Goal: Task Accomplishment & Management: Complete application form

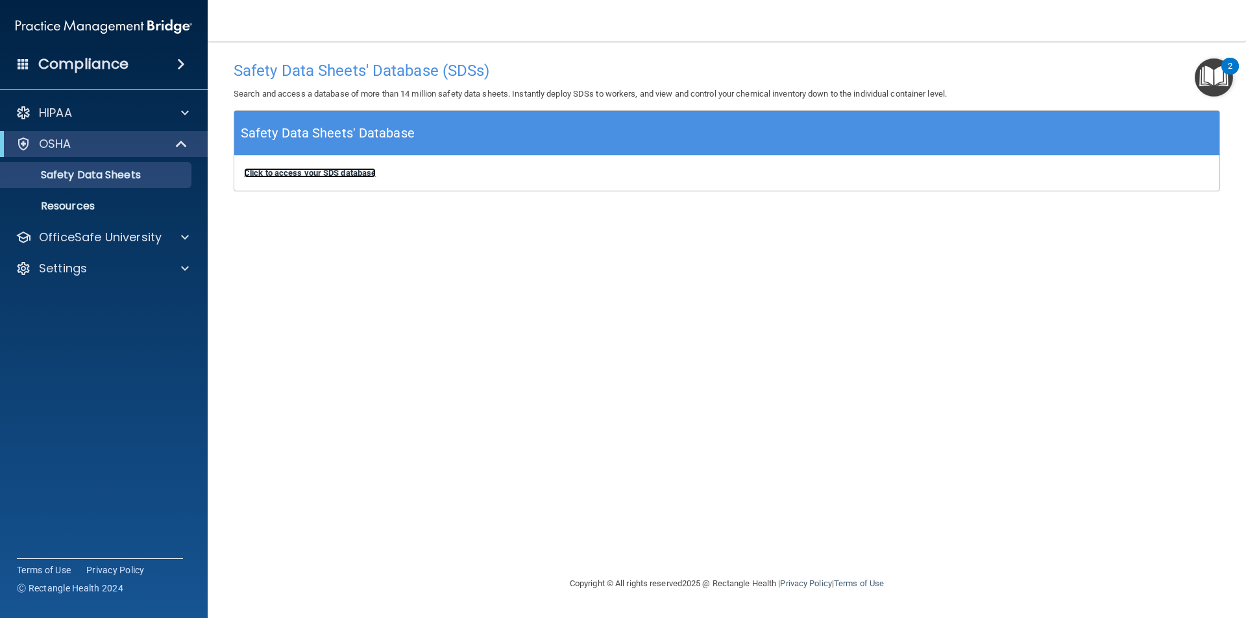
click at [348, 170] on b "Click to access your SDS database" at bounding box center [310, 173] width 132 height 10
click at [133, 212] on p "Resources" at bounding box center [96, 206] width 177 height 13
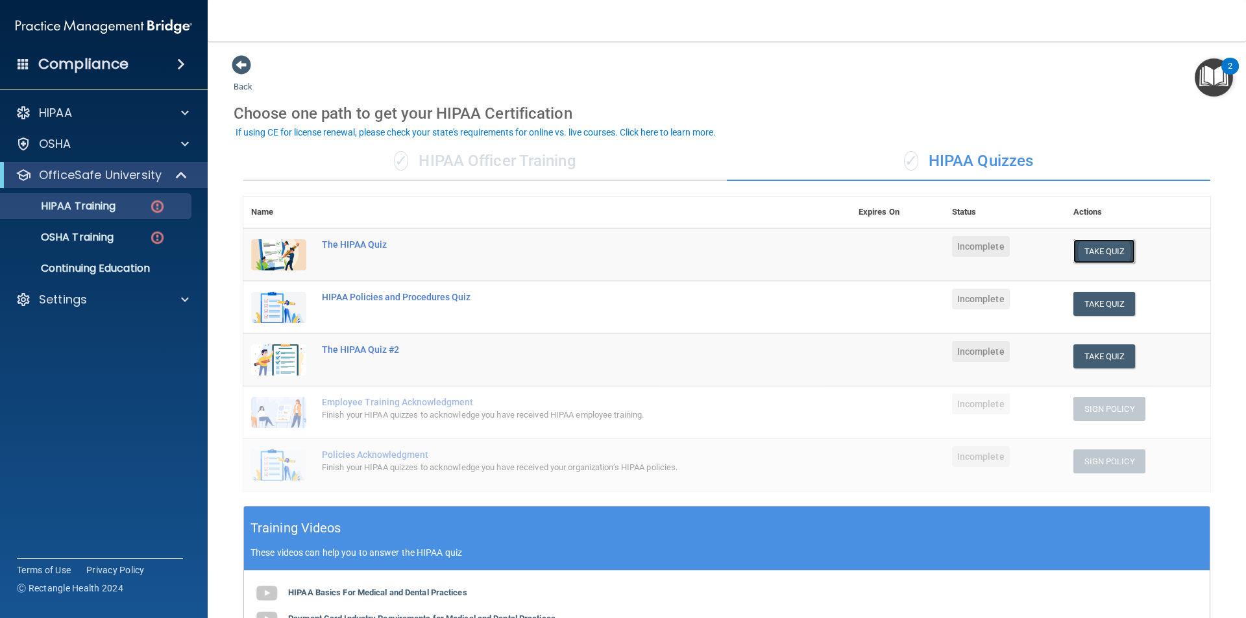
click at [1098, 252] on button "Take Quiz" at bounding box center [1104, 251] width 62 height 24
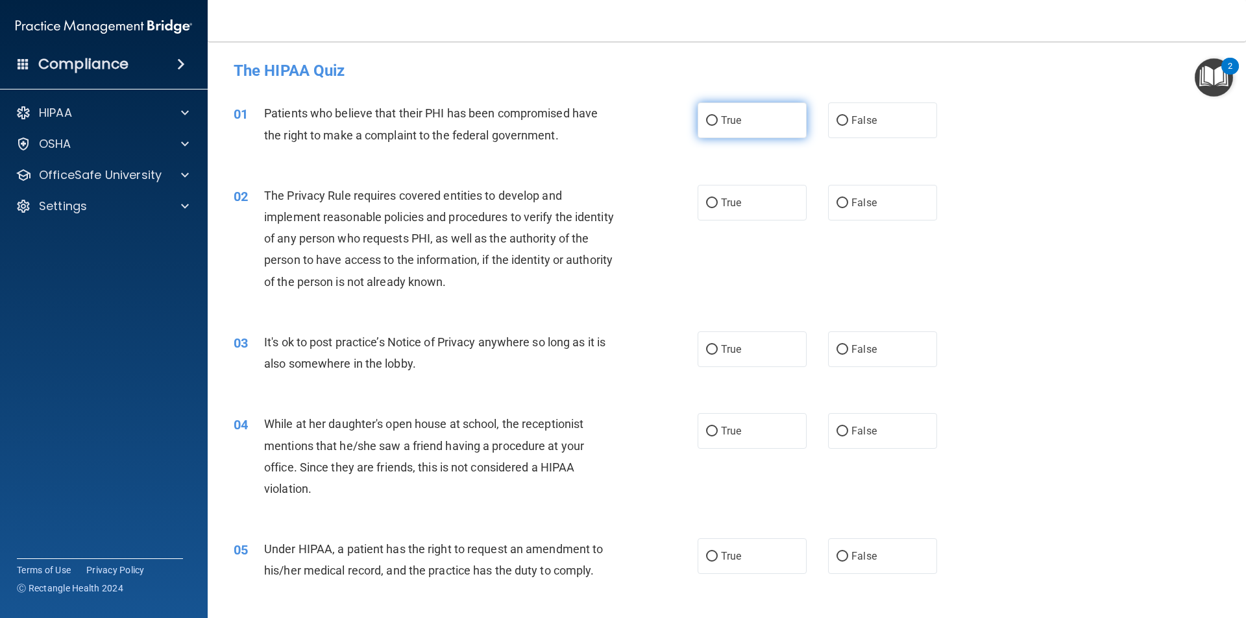
click at [720, 127] on label "True" at bounding box center [752, 121] width 109 height 36
click at [718, 126] on input "True" at bounding box center [712, 121] width 12 height 10
radio input "true"
click at [184, 143] on span at bounding box center [185, 144] width 8 height 16
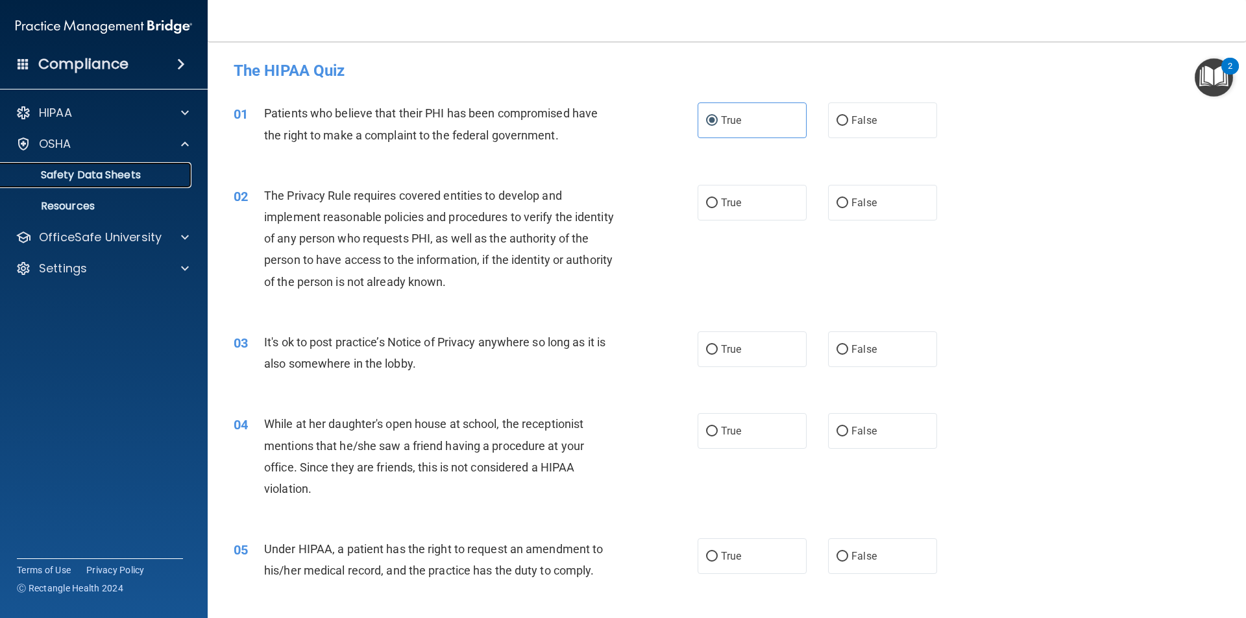
click at [126, 175] on p "Safety Data Sheets" at bounding box center [96, 175] width 177 height 13
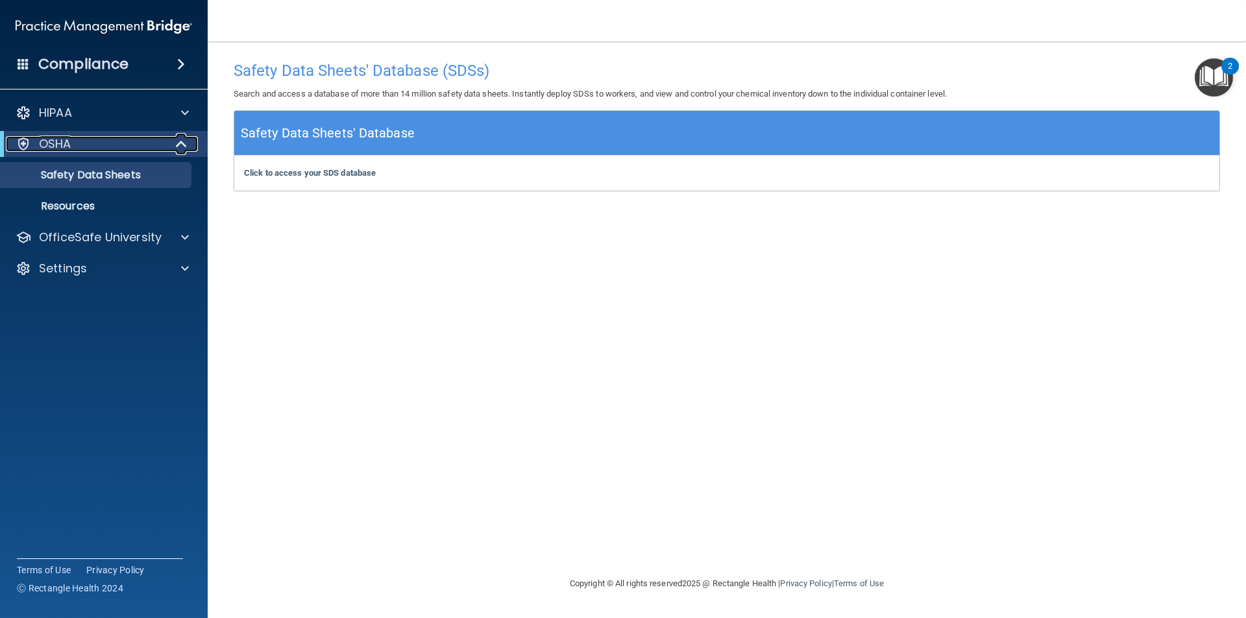
click at [108, 145] on div "OSHA" at bounding box center [86, 144] width 160 height 16
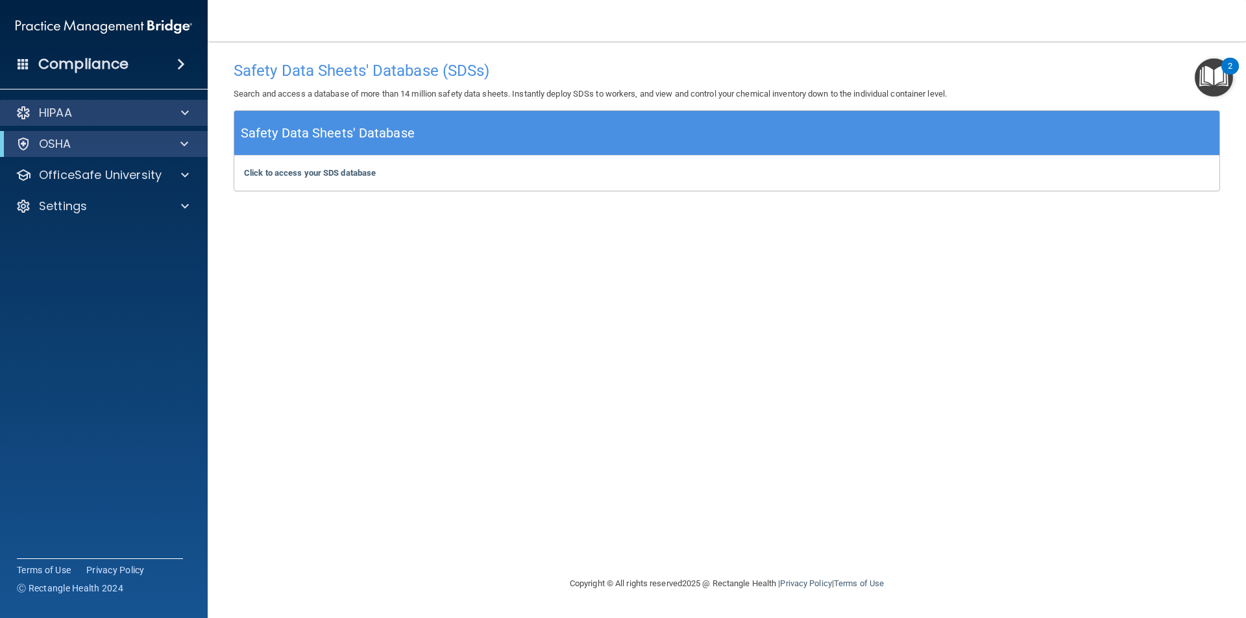
click at [118, 121] on div "HIPAA" at bounding box center [104, 113] width 208 height 26
click at [189, 114] on div at bounding box center [183, 113] width 32 height 16
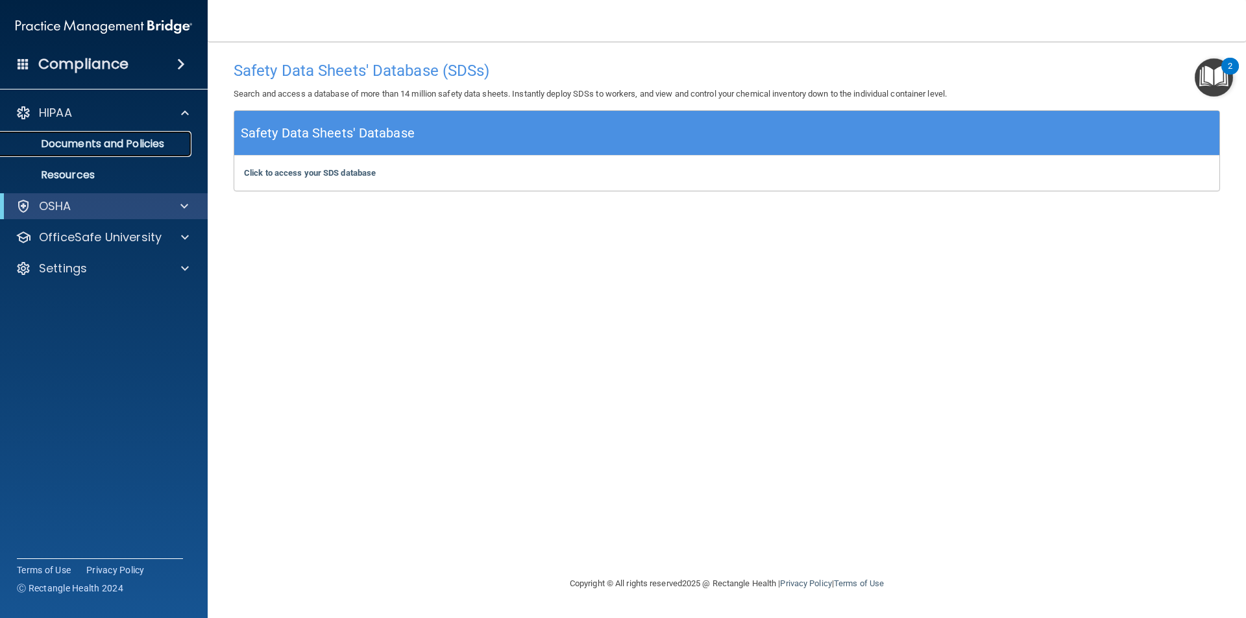
click at [166, 139] on p "Documents and Policies" at bounding box center [96, 144] width 177 height 13
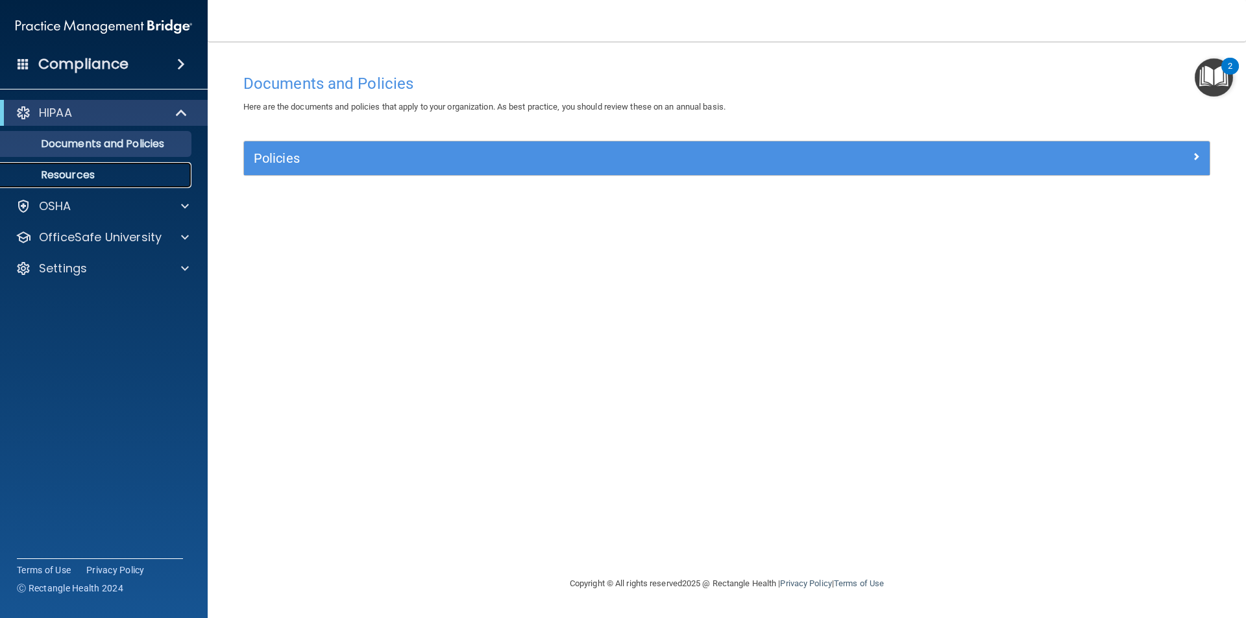
click at [136, 171] on p "Resources" at bounding box center [96, 175] width 177 height 13
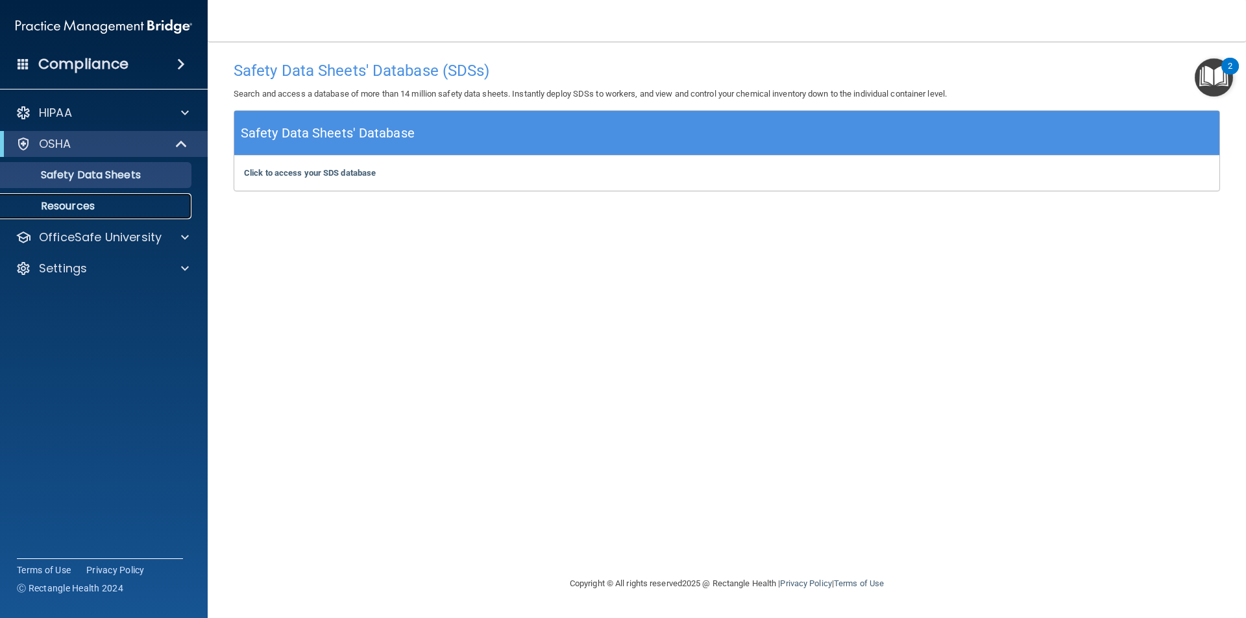
click at [116, 212] on p "Resources" at bounding box center [96, 206] width 177 height 13
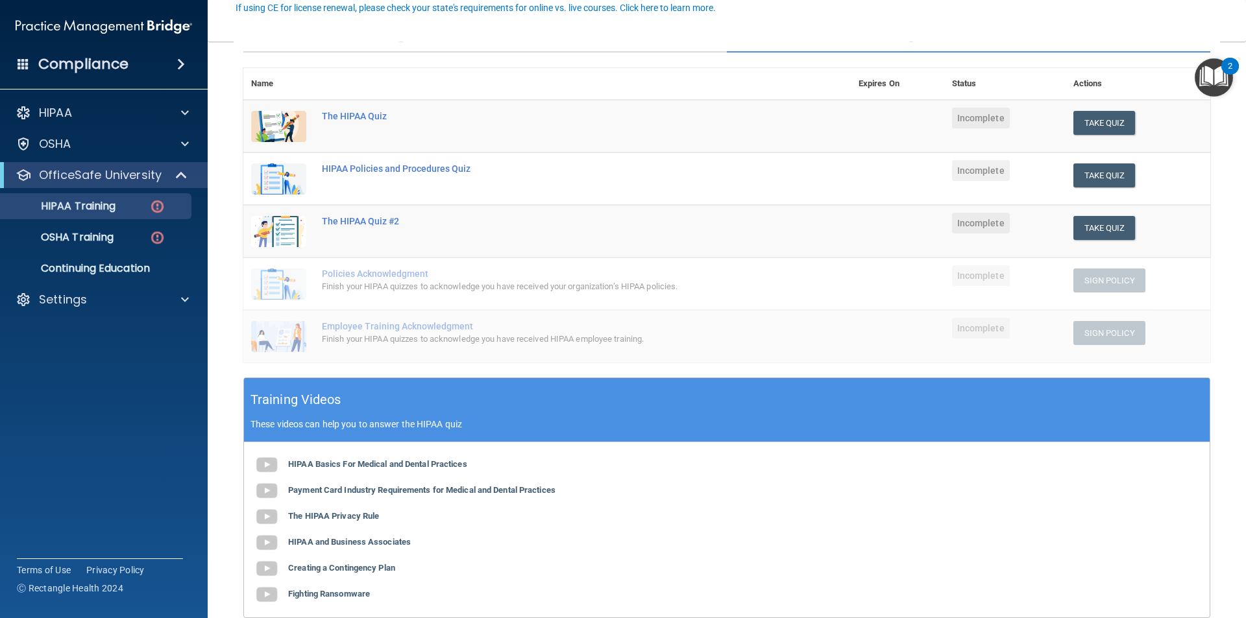
scroll to position [130, 0]
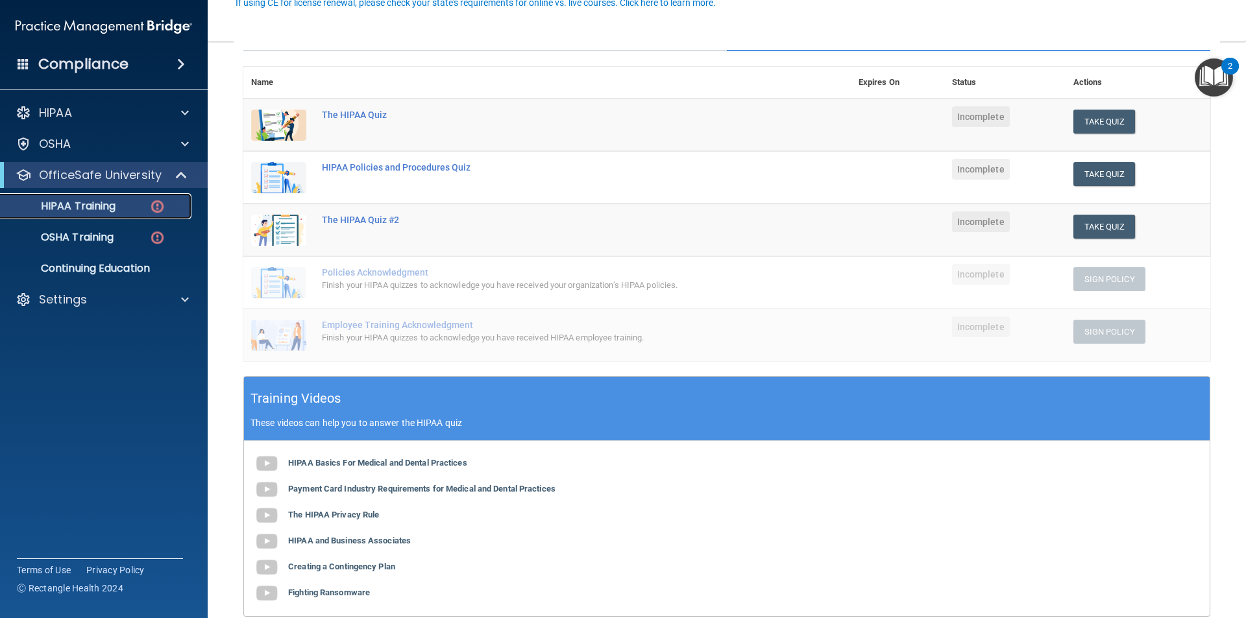
click at [171, 202] on div "HIPAA Training" at bounding box center [96, 206] width 177 height 13
click at [152, 203] on img at bounding box center [157, 207] width 16 height 16
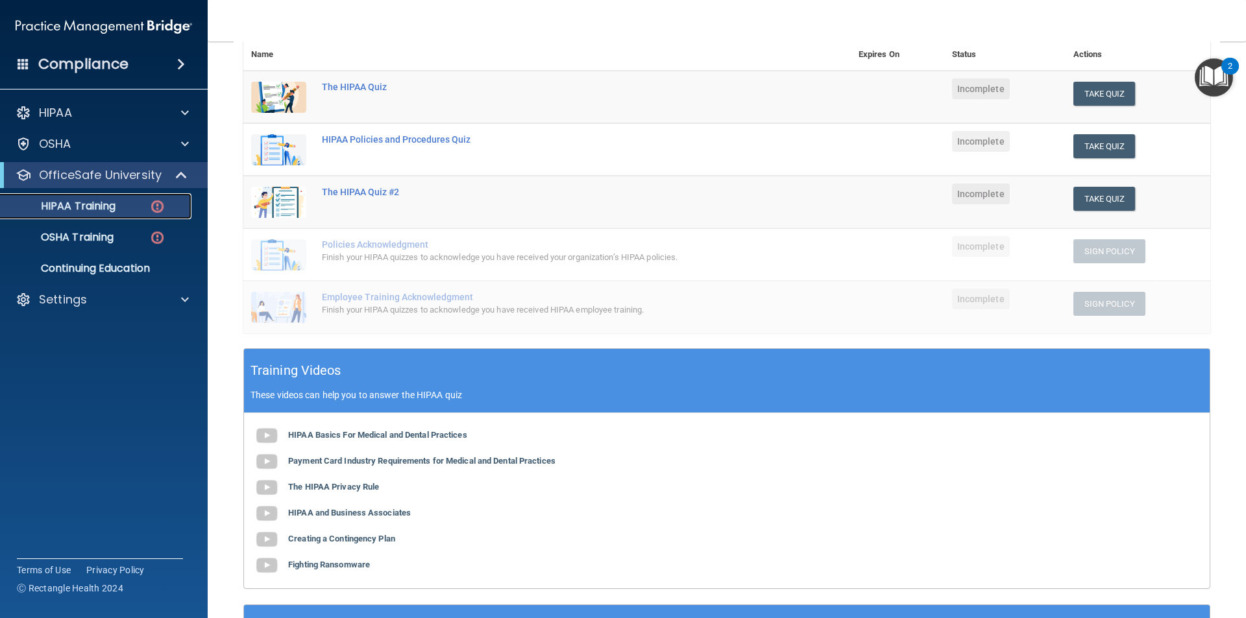
scroll to position [291, 0]
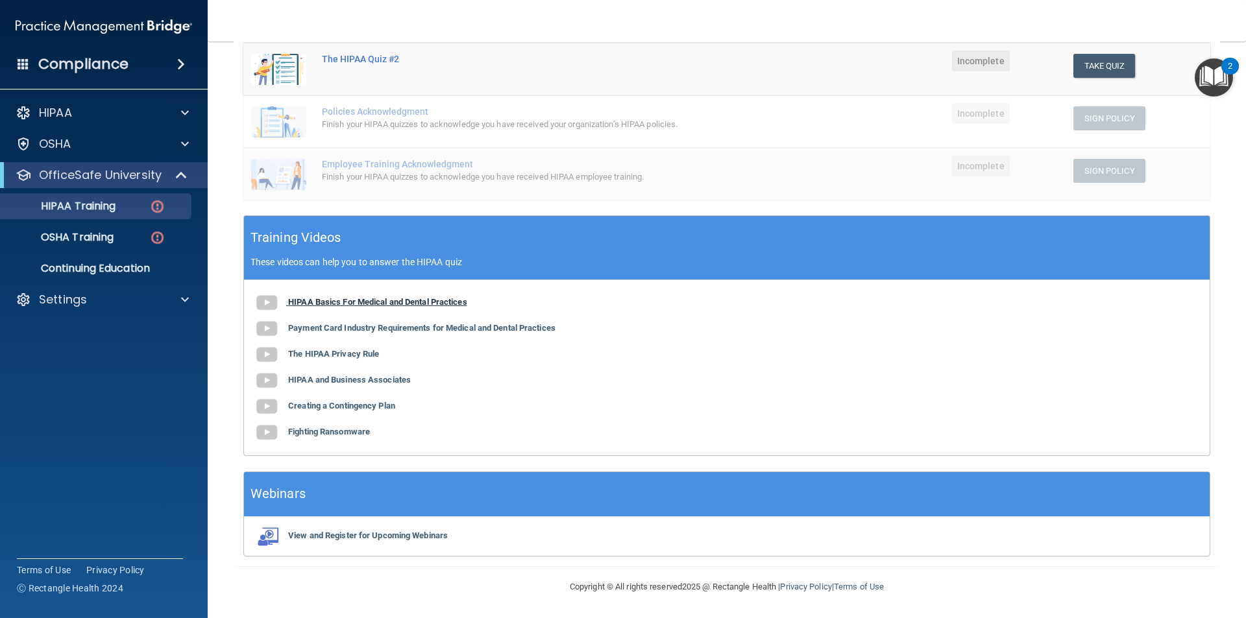
click at [417, 298] on b "HIPAA Basics For Medical and Dental Practices" at bounding box center [377, 302] width 179 height 10
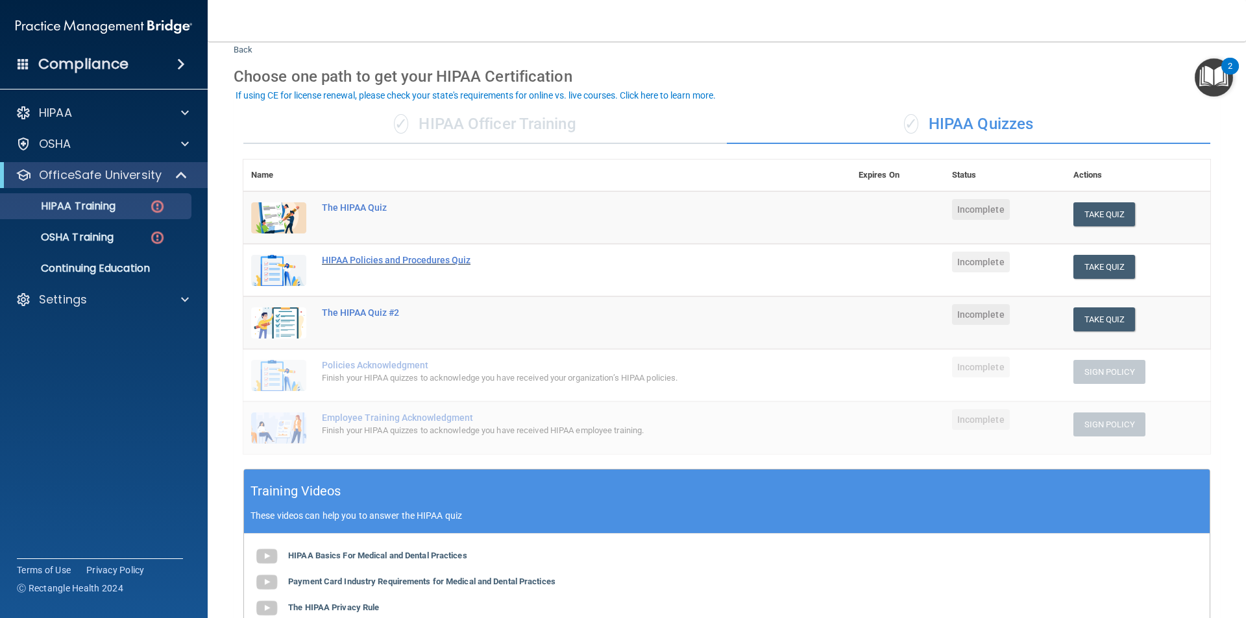
scroll to position [31, 0]
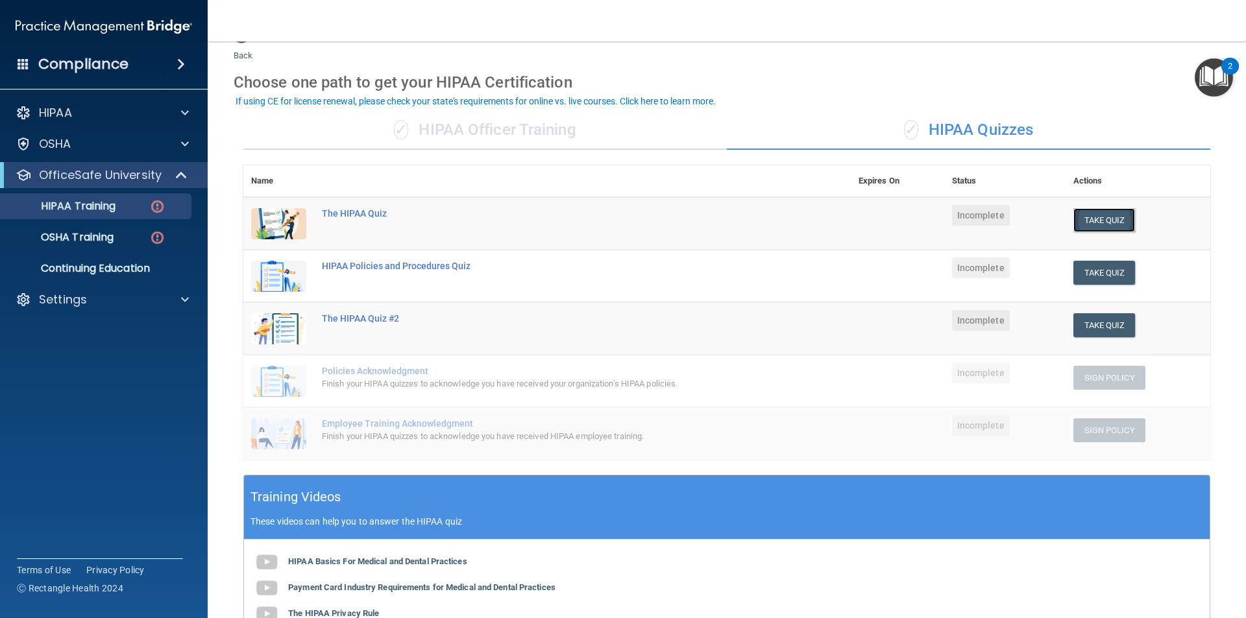
click at [1082, 226] on button "Take Quiz" at bounding box center [1104, 220] width 62 height 24
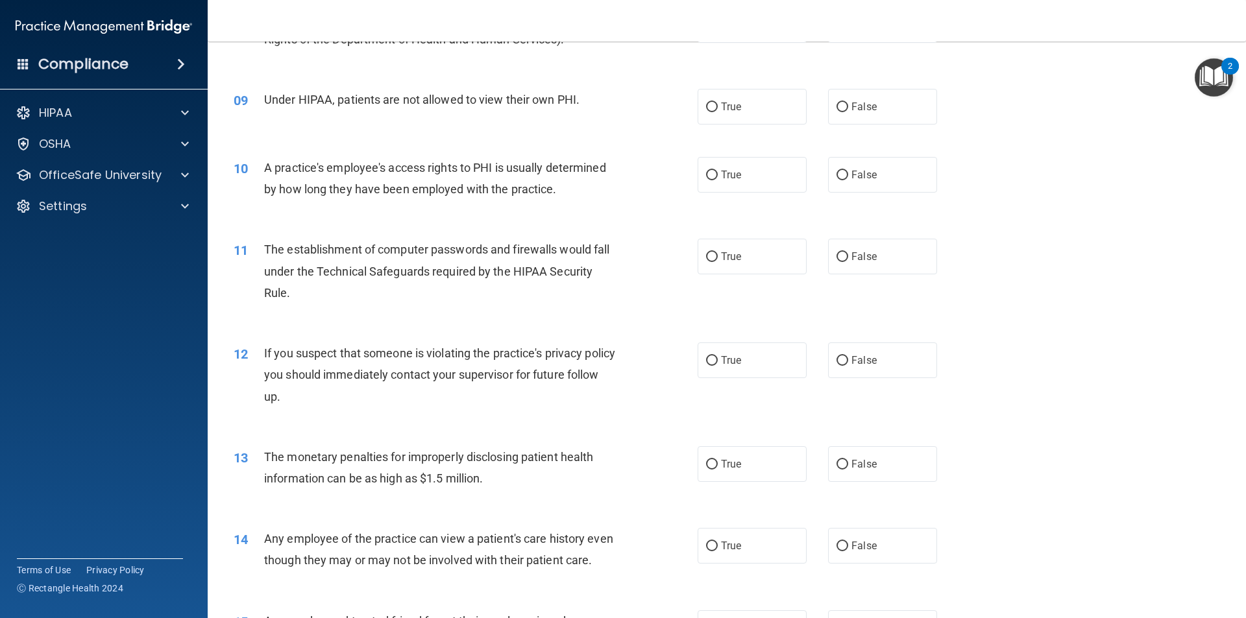
scroll to position [779, 0]
click at [706, 362] on input "True" at bounding box center [712, 361] width 12 height 10
radio input "true"
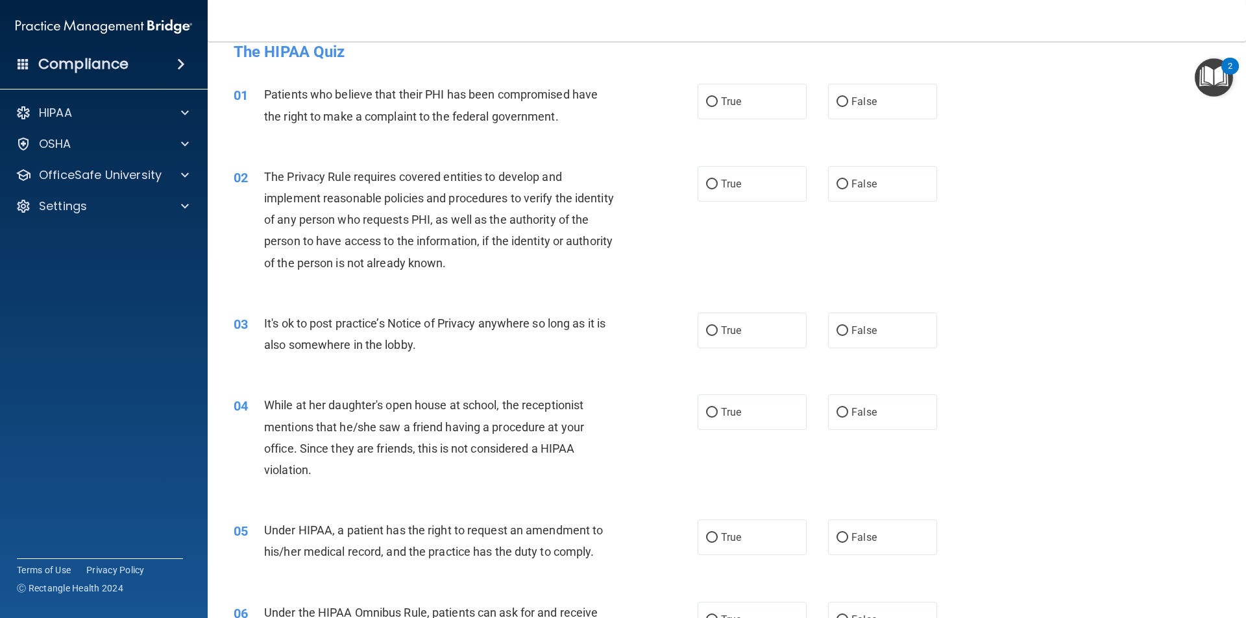
scroll to position [0, 0]
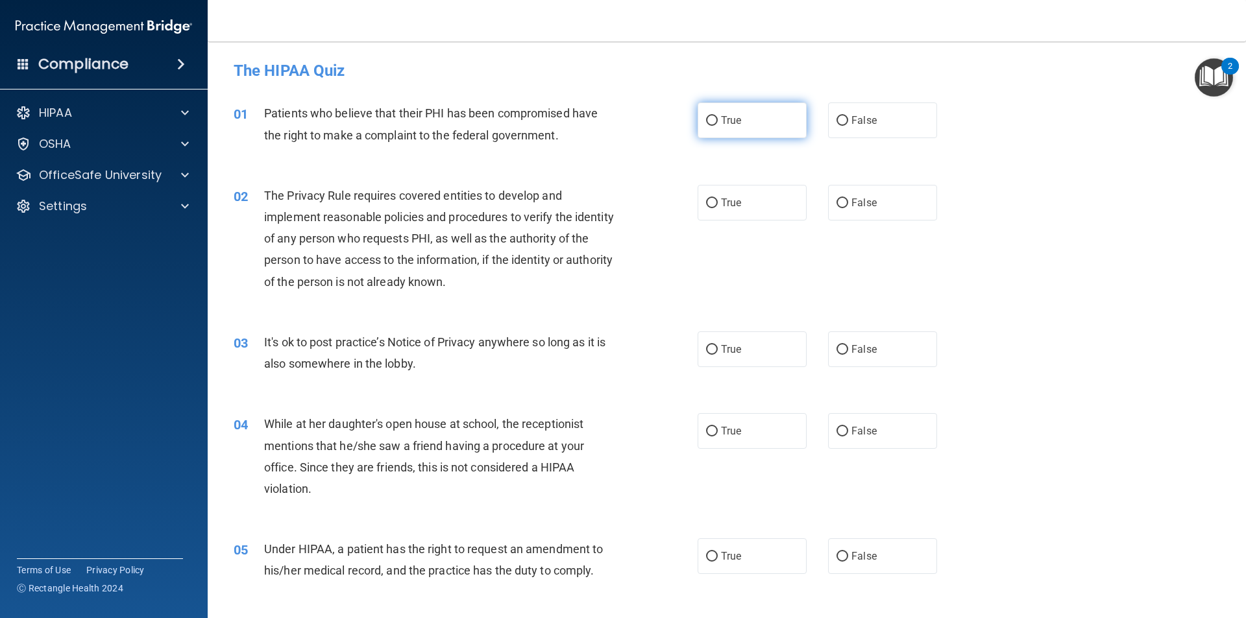
click at [712, 121] on input "True" at bounding box center [712, 121] width 12 height 10
radio input "true"
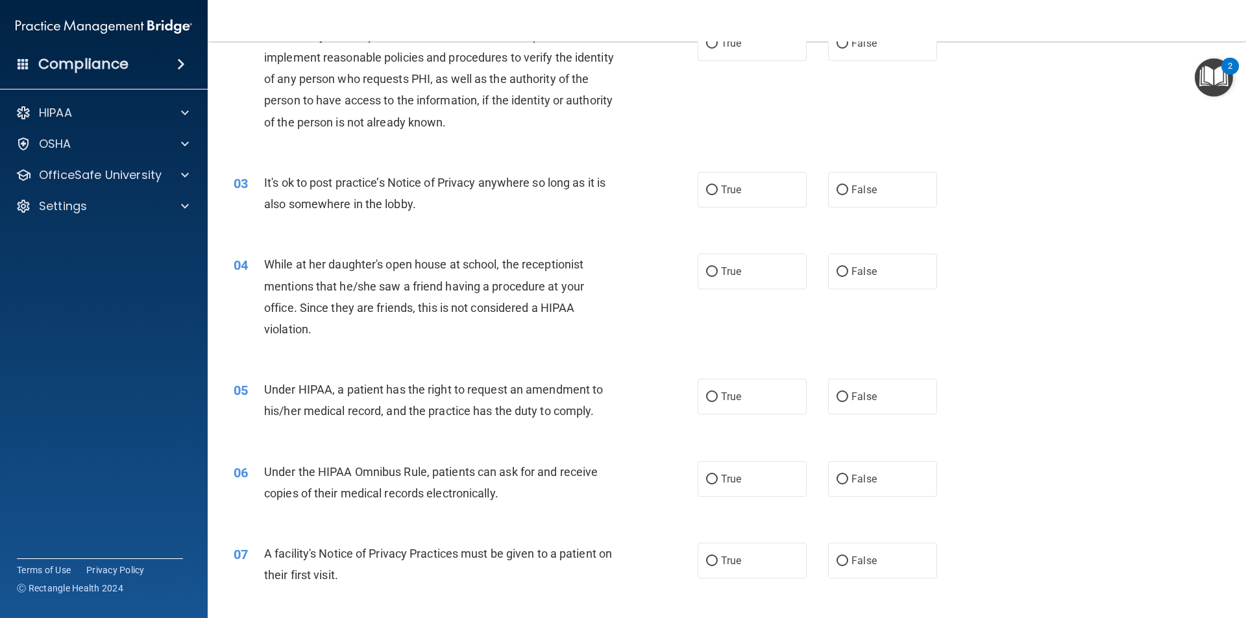
scroll to position [65, 0]
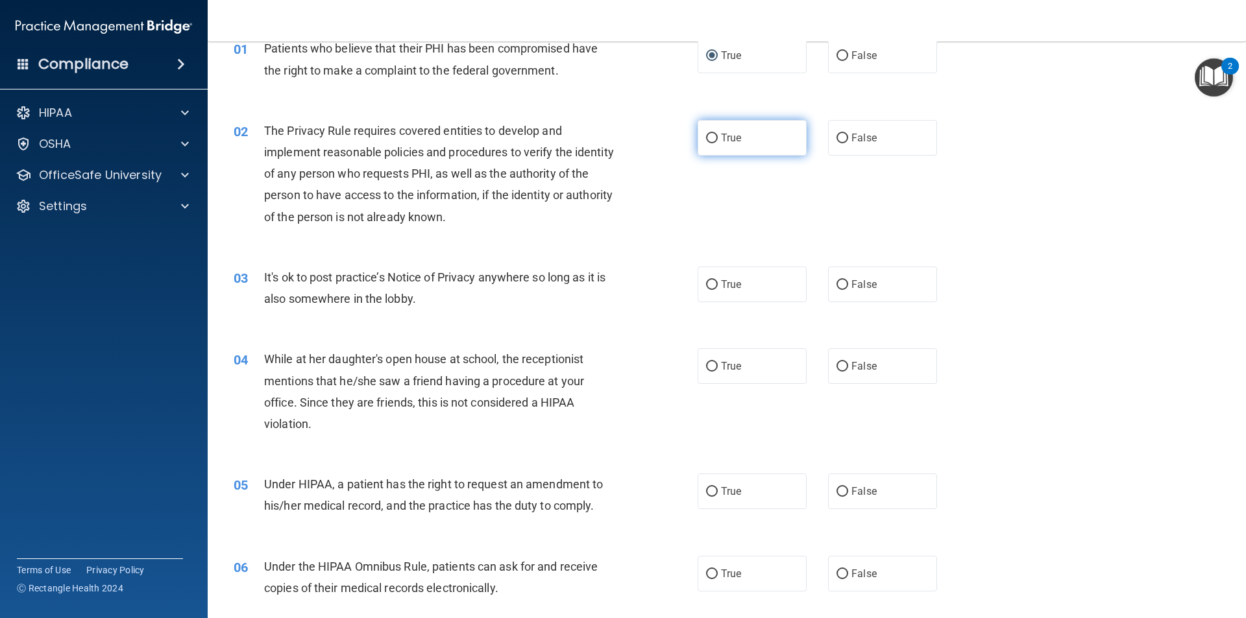
click at [701, 144] on label "True" at bounding box center [752, 138] width 109 height 36
click at [706, 143] on input "True" at bounding box center [712, 139] width 12 height 10
radio input "true"
click at [706, 285] on input "True" at bounding box center [712, 285] width 12 height 10
radio input "true"
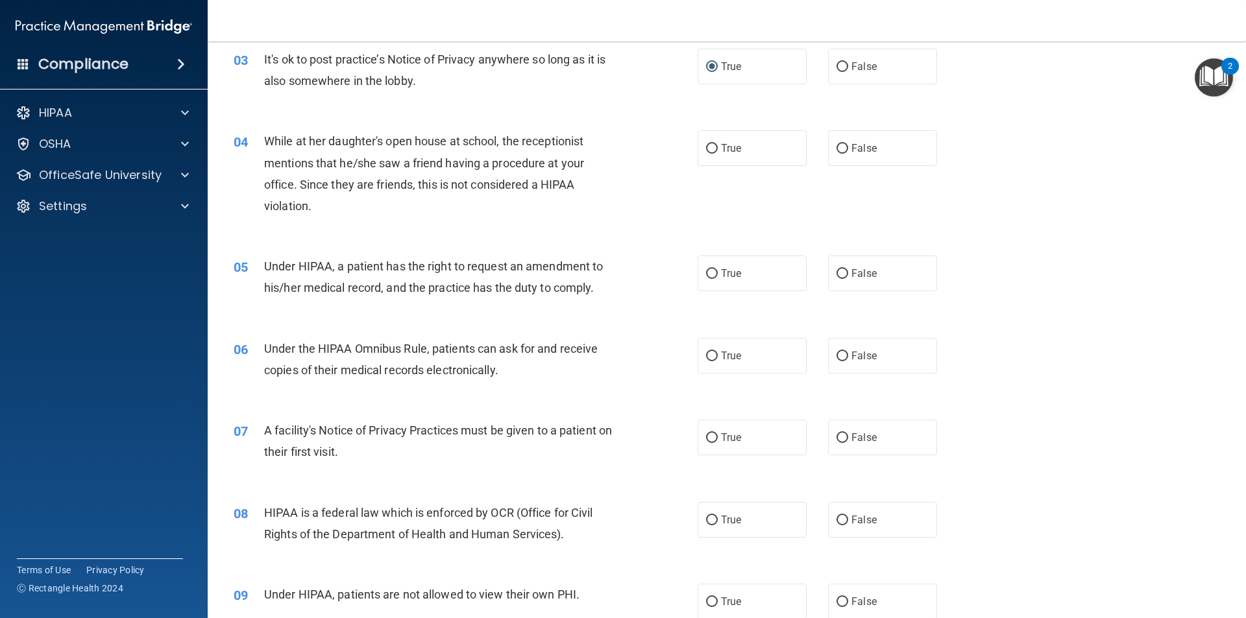
scroll to position [324, 0]
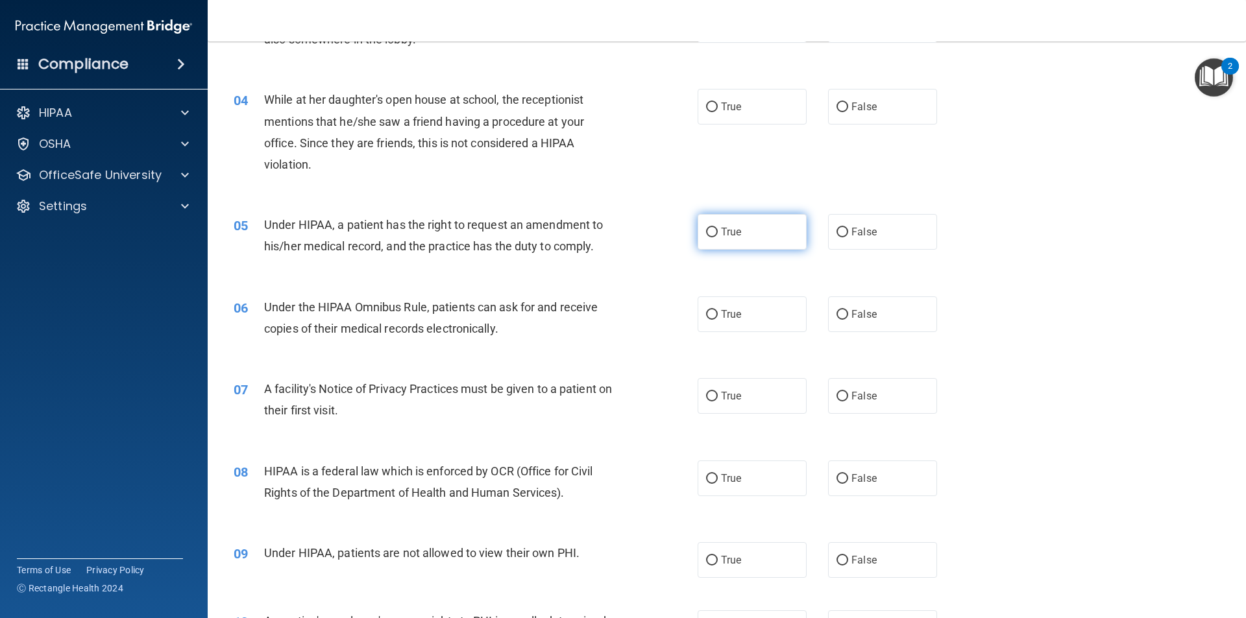
click at [711, 229] on input "True" at bounding box center [712, 233] width 12 height 10
radio input "true"
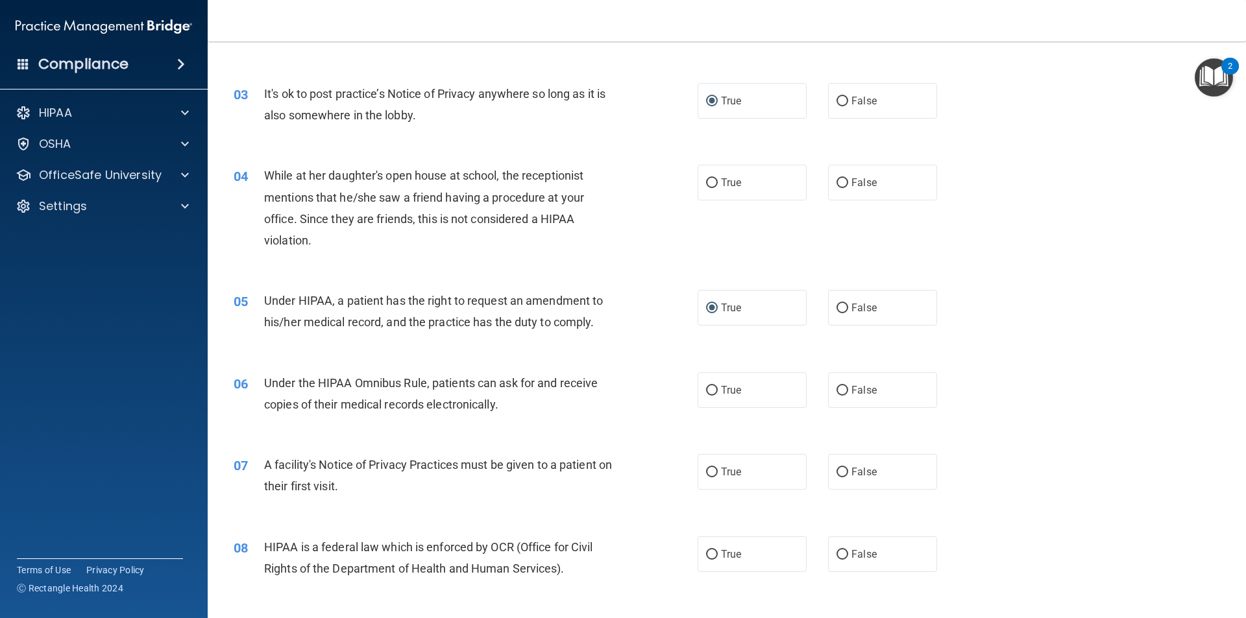
scroll to position [130, 0]
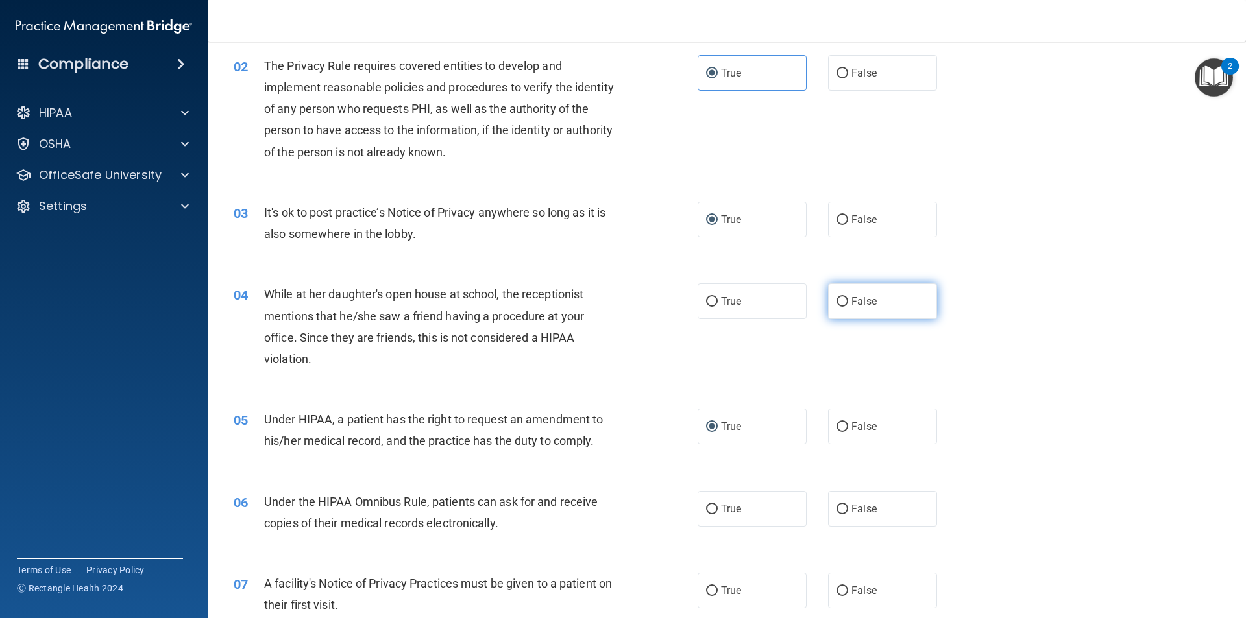
click at [842, 300] on label "False" at bounding box center [882, 302] width 109 height 36
click at [842, 300] on input "False" at bounding box center [842, 302] width 12 height 10
radio input "true"
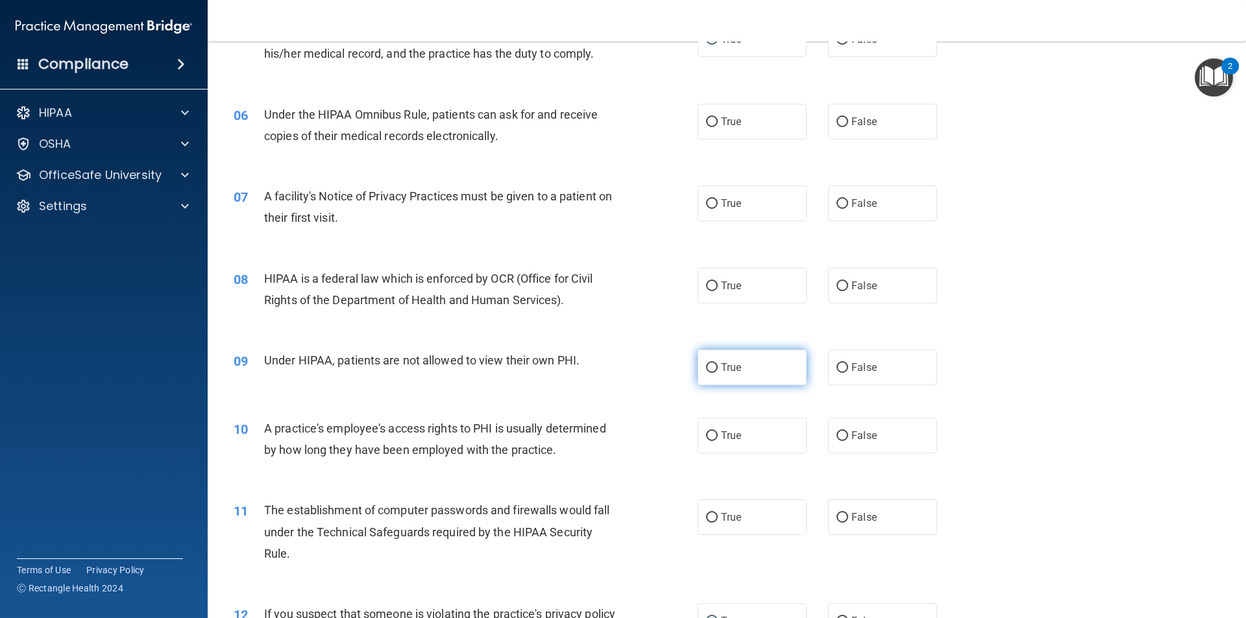
scroll to position [519, 0]
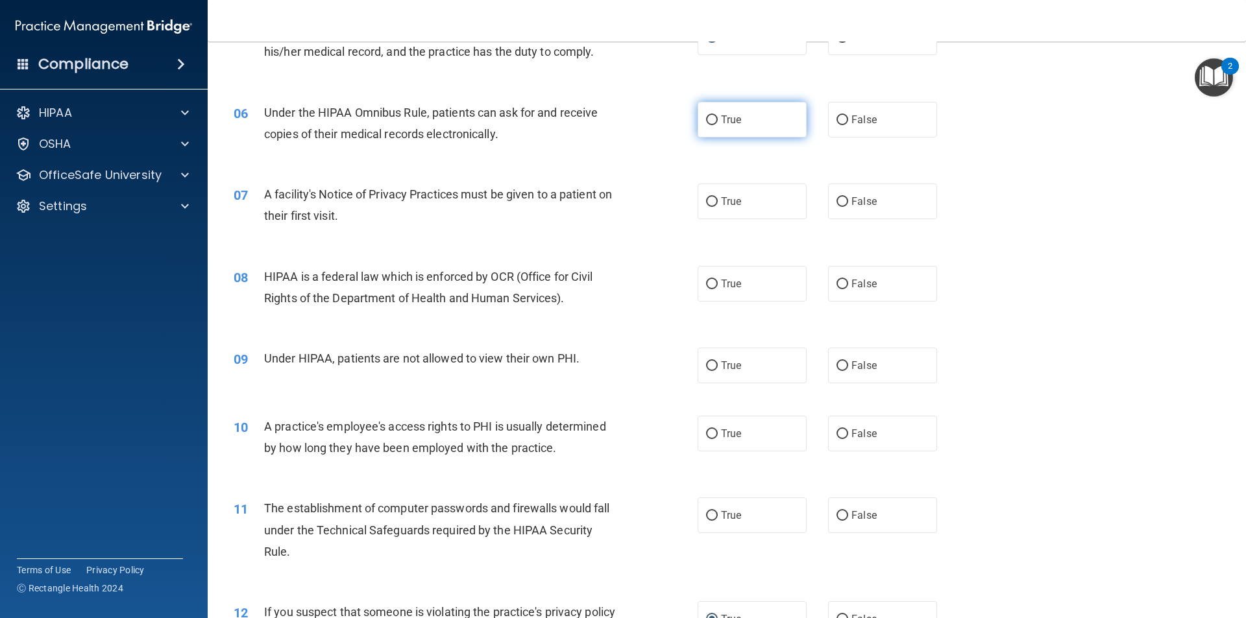
click at [712, 122] on input "True" at bounding box center [712, 121] width 12 height 10
radio input "true"
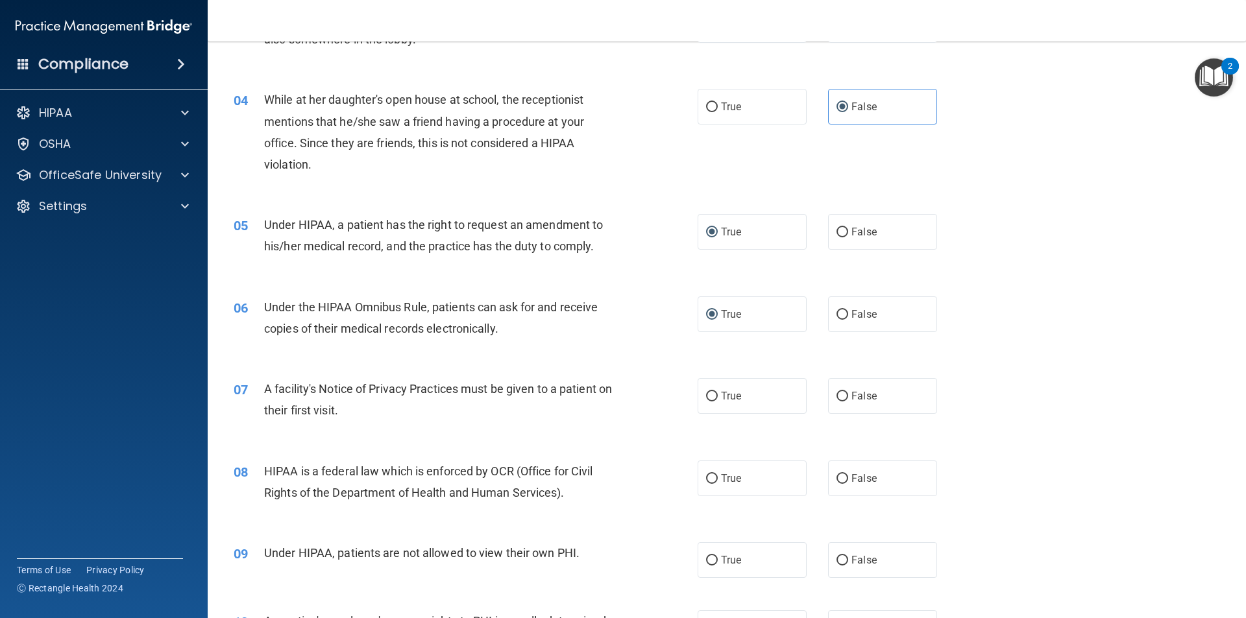
scroll to position [389, 0]
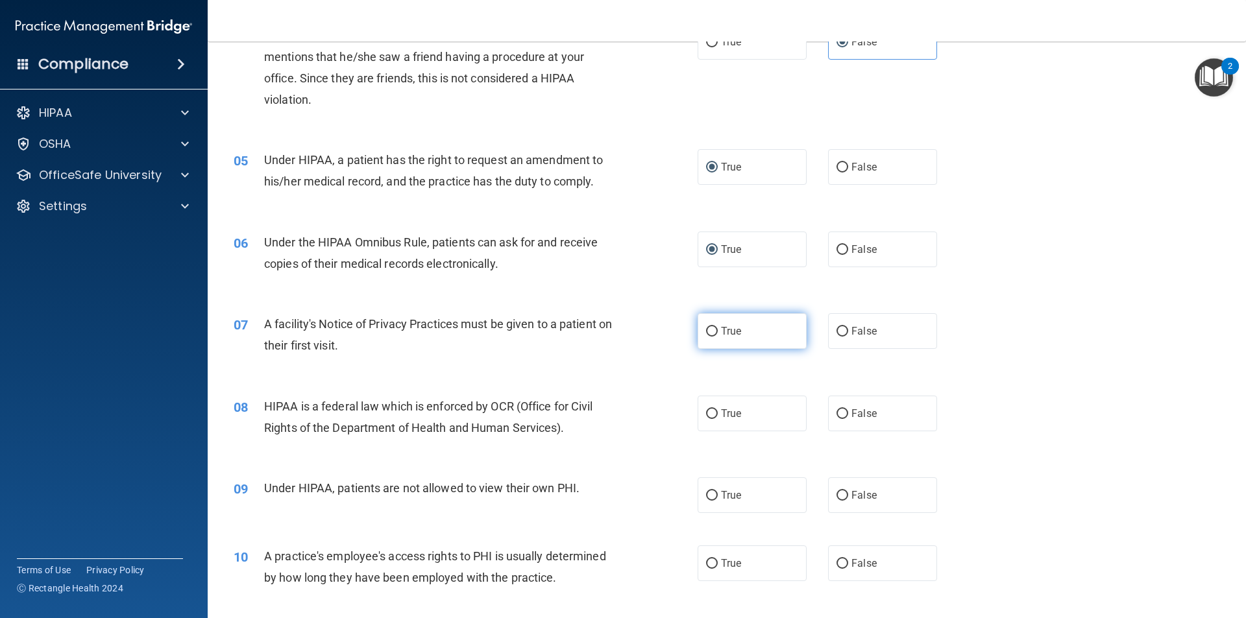
click at [714, 347] on label "True" at bounding box center [752, 331] width 109 height 36
click at [714, 337] on input "True" at bounding box center [712, 332] width 12 height 10
radio input "true"
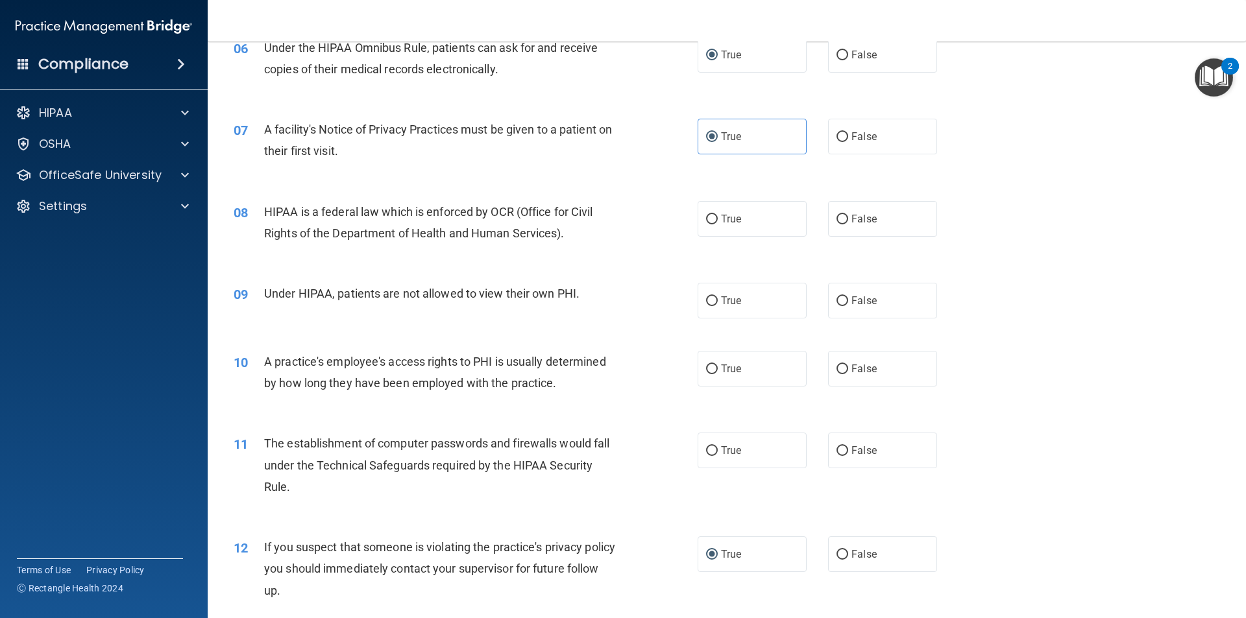
scroll to position [649, 0]
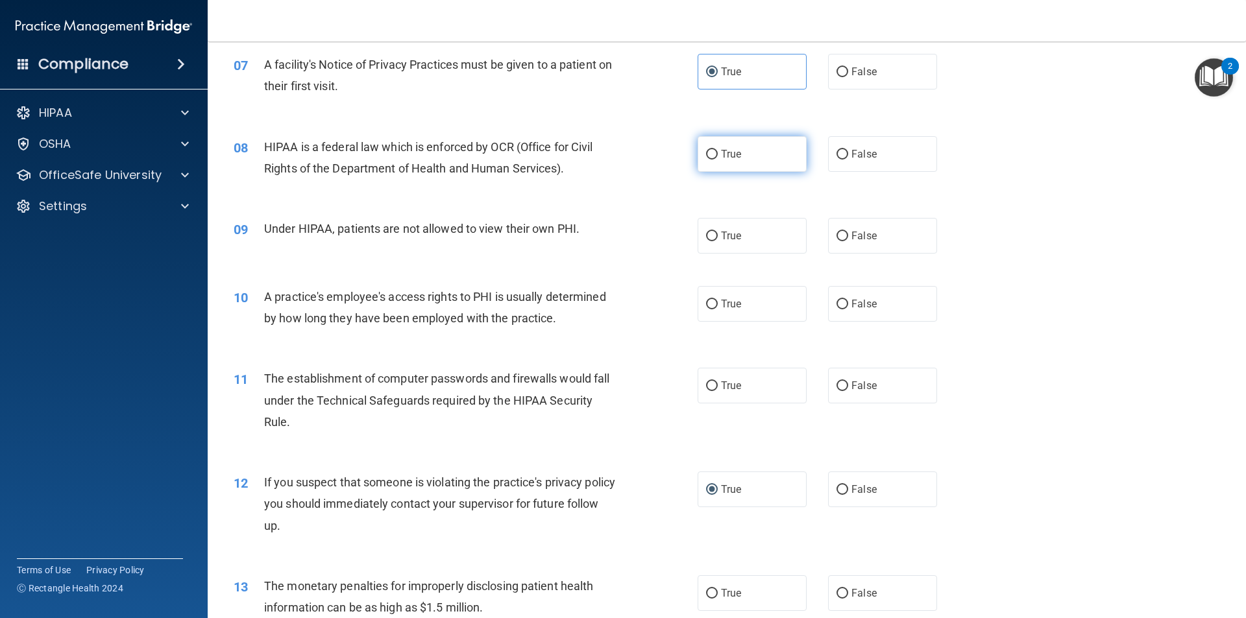
click at [698, 153] on label "True" at bounding box center [752, 154] width 109 height 36
click at [706, 153] on input "True" at bounding box center [712, 155] width 12 height 10
radio input "true"
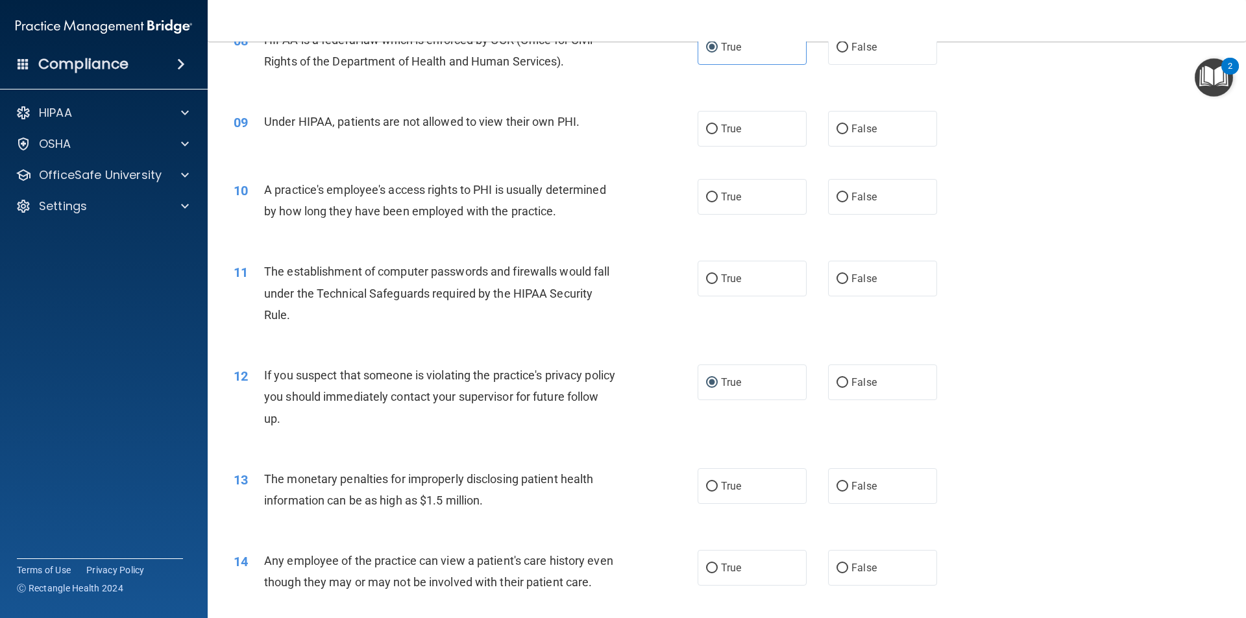
scroll to position [779, 0]
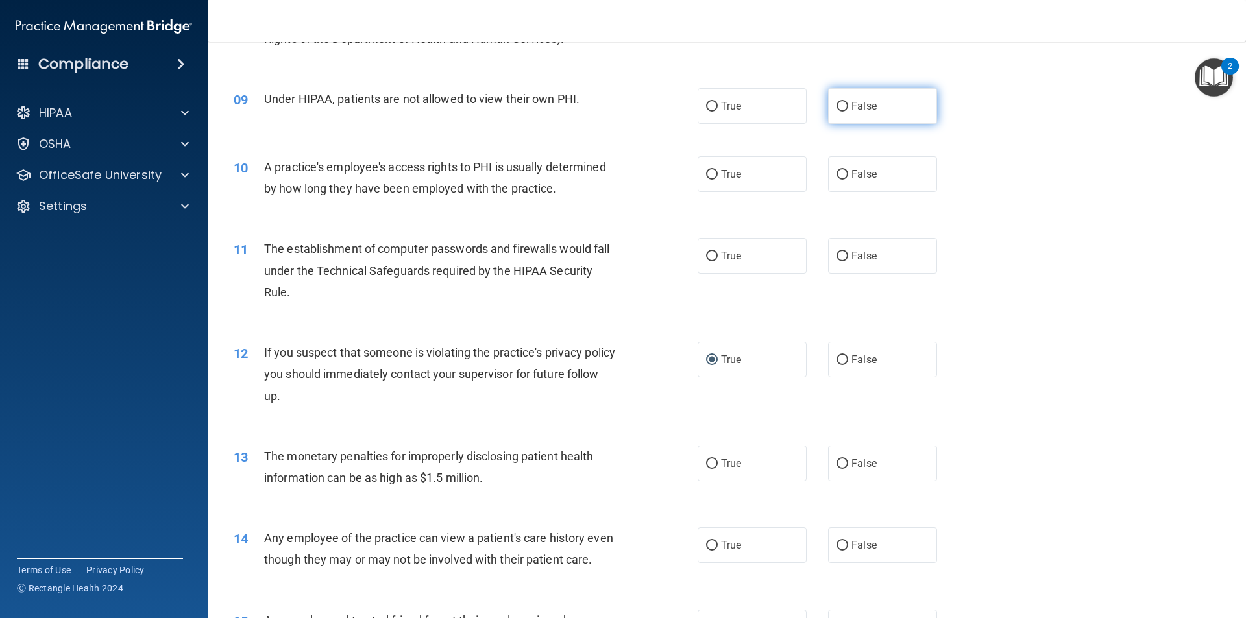
click at [853, 104] on span "False" at bounding box center [863, 106] width 25 height 12
click at [848, 104] on input "False" at bounding box center [842, 107] width 12 height 10
radio input "true"
click at [838, 173] on input "False" at bounding box center [842, 175] width 12 height 10
radio input "true"
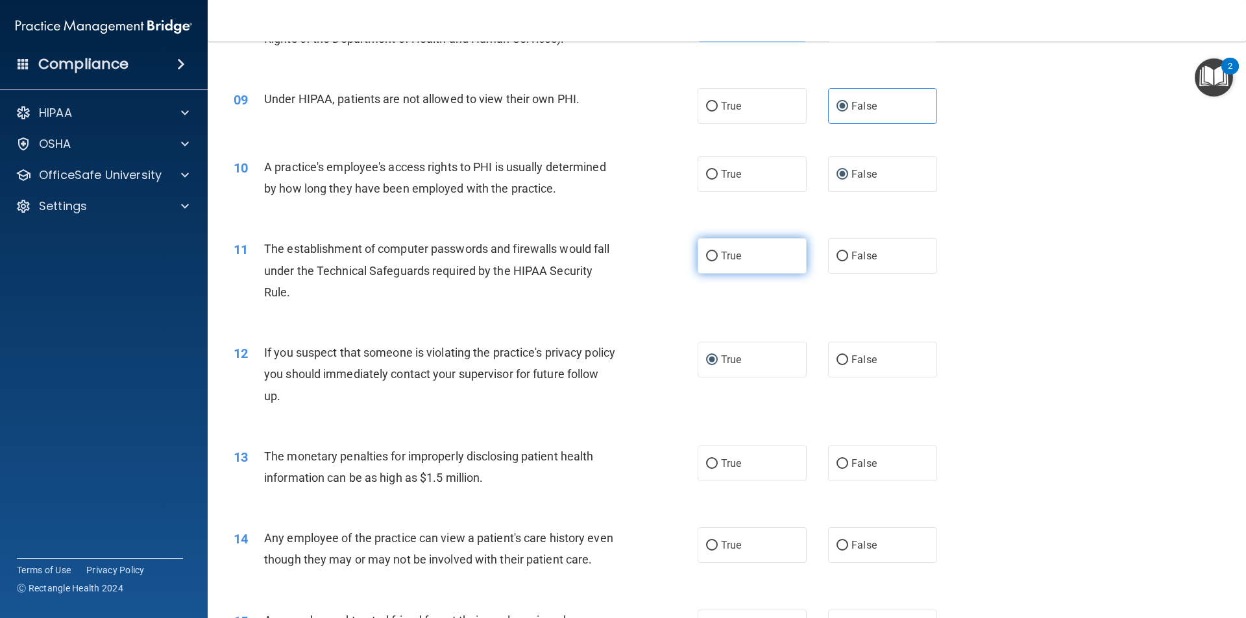
click at [725, 254] on span "True" at bounding box center [731, 256] width 20 height 12
click at [718, 254] on input "True" at bounding box center [712, 257] width 12 height 10
radio input "true"
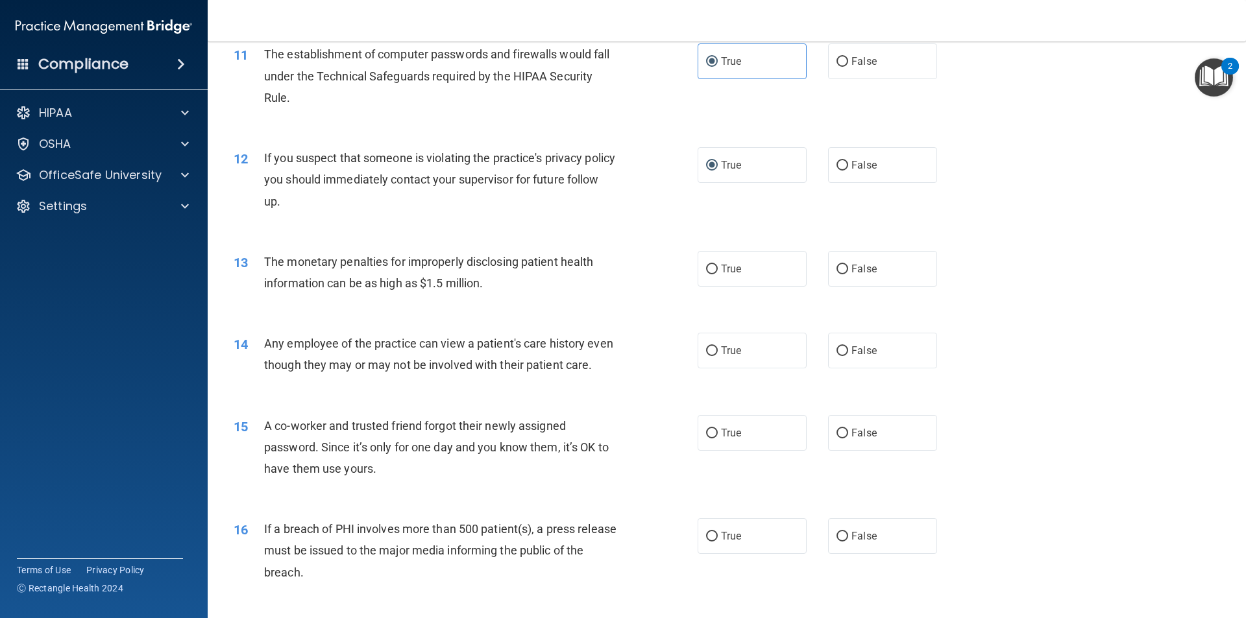
scroll to position [1038, 0]
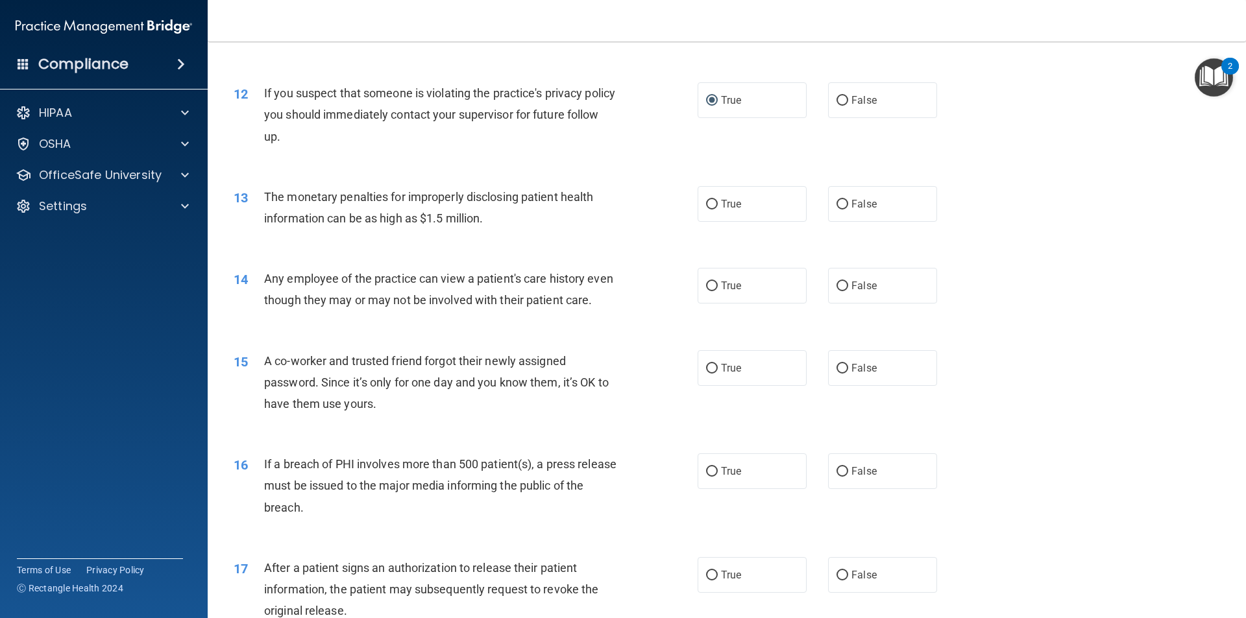
click at [691, 206] on div "13 The monetary penalties for improperly disclosing patient health information …" at bounding box center [465, 210] width 503 height 49
click at [706, 207] on input "True" at bounding box center [712, 205] width 12 height 10
radio input "true"
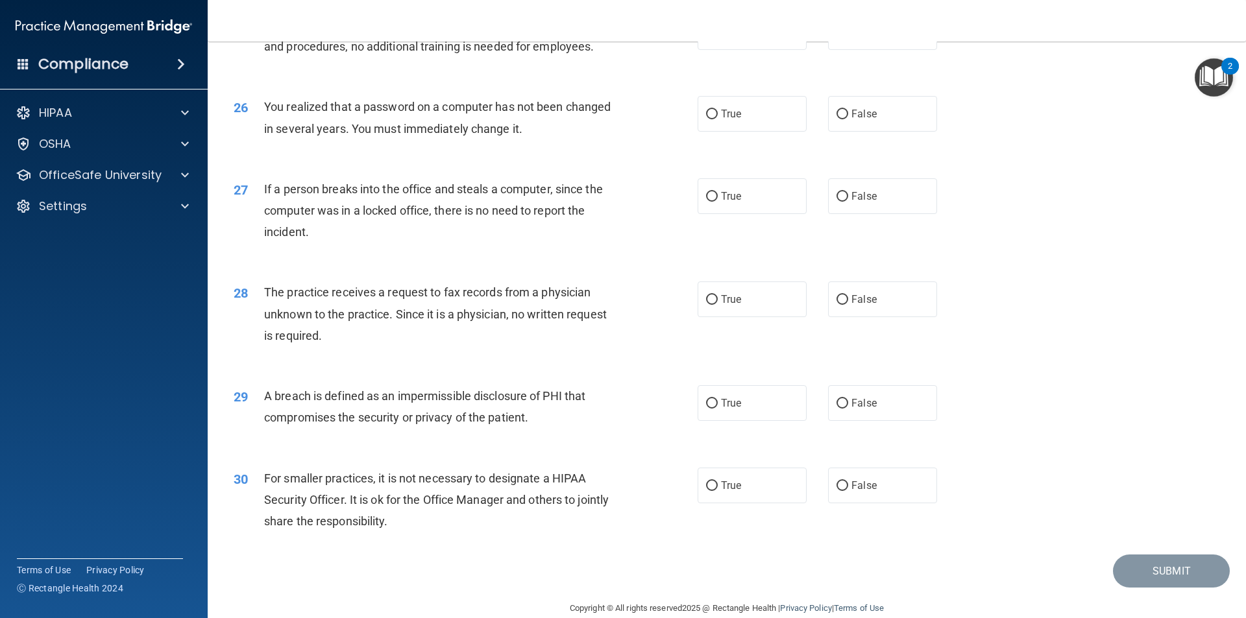
scroll to position [2388, 0]
click at [707, 132] on label "True" at bounding box center [752, 115] width 109 height 36
click at [707, 120] on input "True" at bounding box center [712, 115] width 12 height 10
radio input "true"
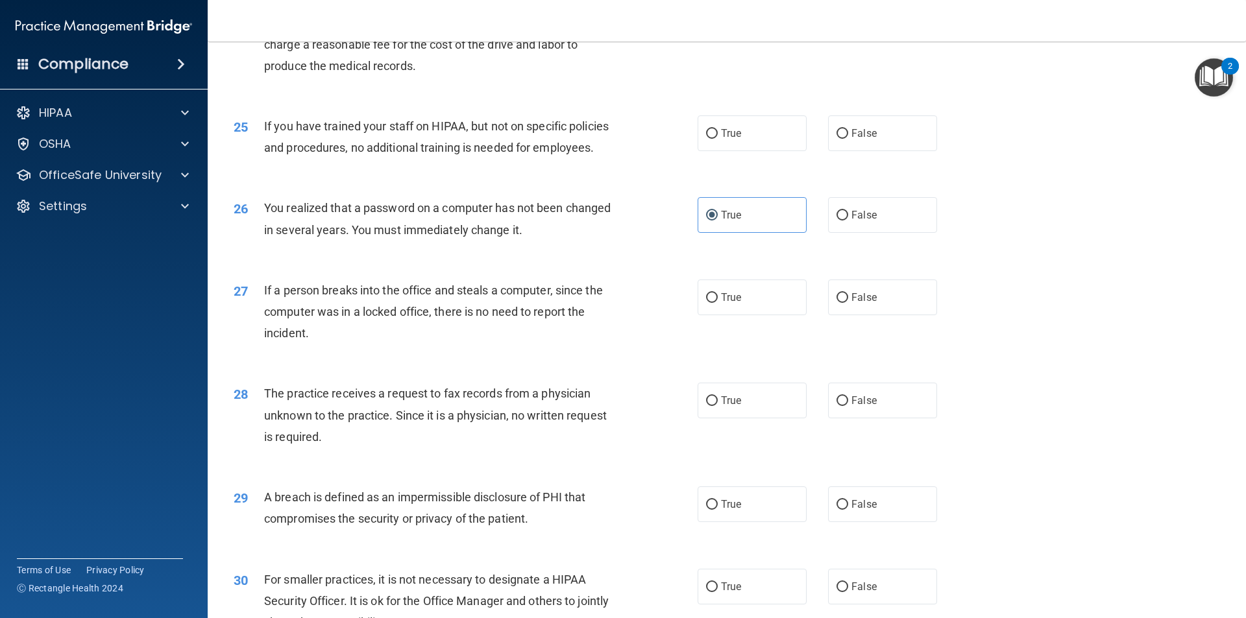
scroll to position [2258, 0]
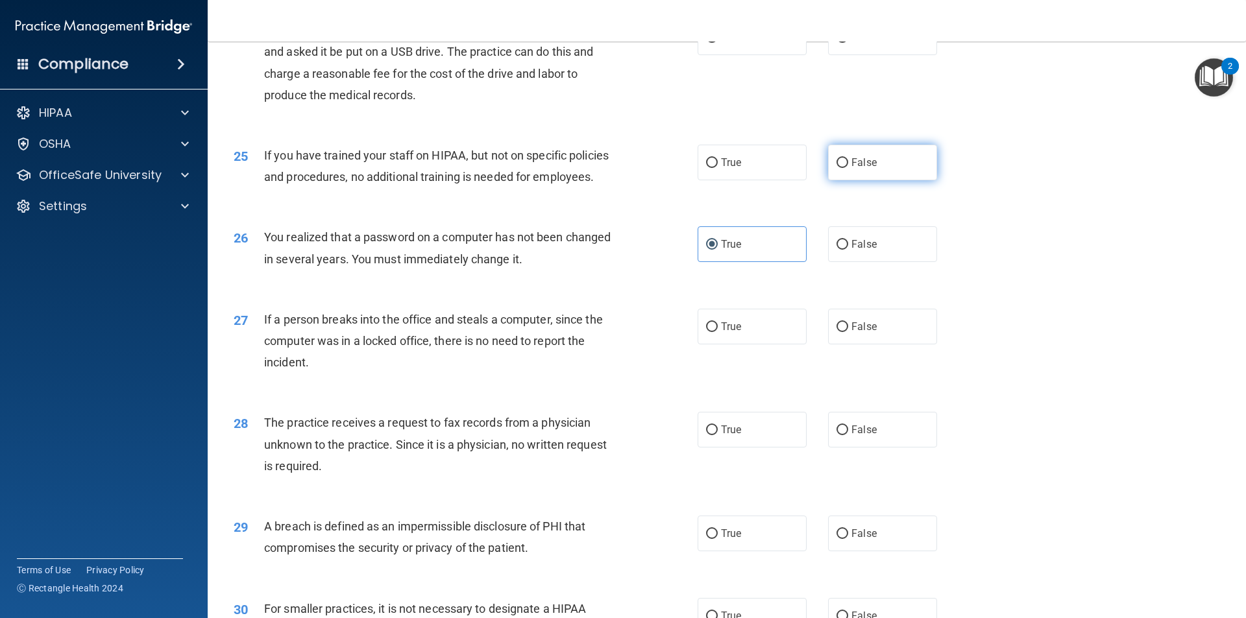
click at [856, 169] on span "False" at bounding box center [863, 162] width 25 height 12
click at [848, 168] on input "False" at bounding box center [842, 163] width 12 height 10
radio input "true"
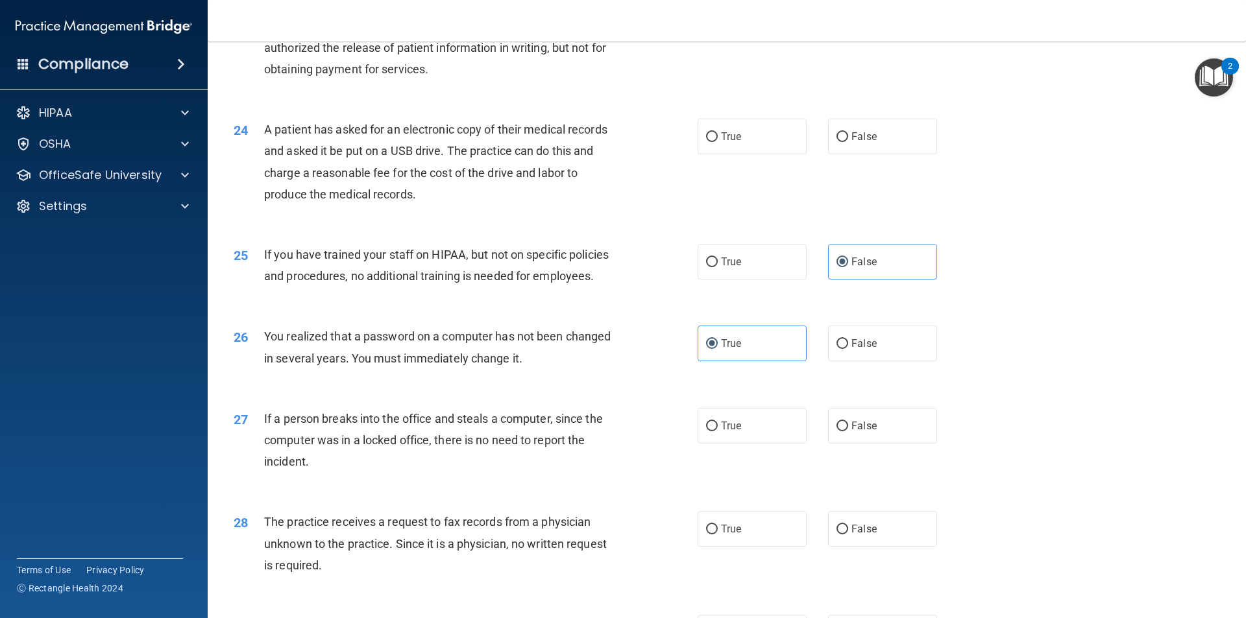
scroll to position [2128, 0]
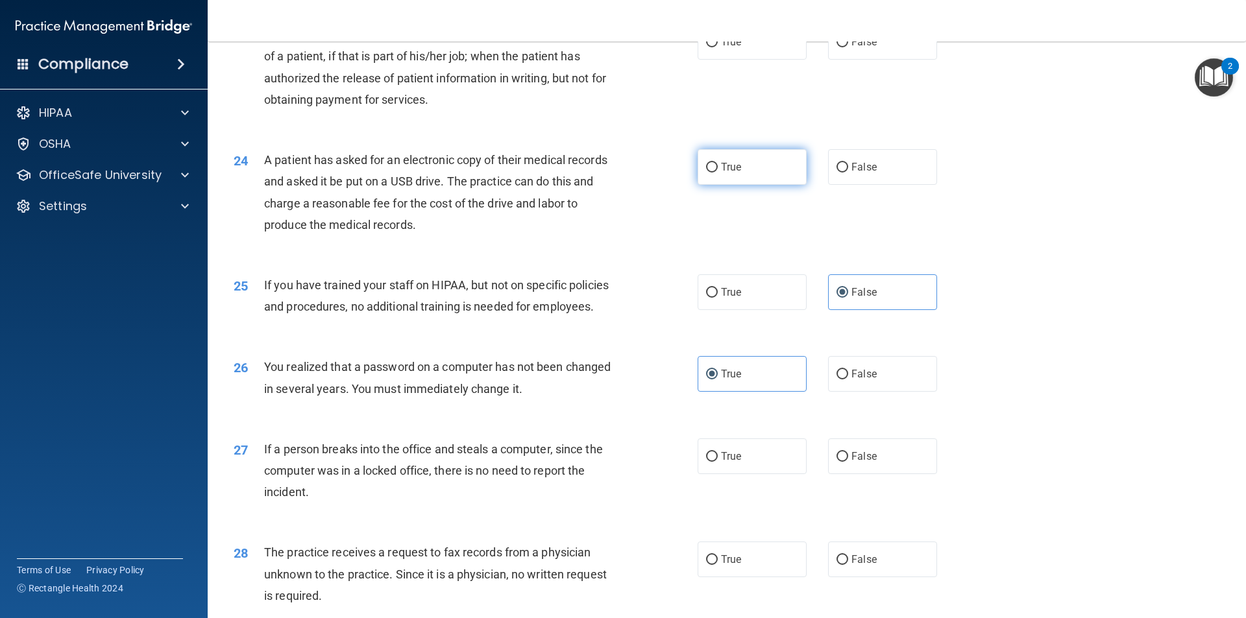
click at [715, 185] on label "True" at bounding box center [752, 167] width 109 height 36
click at [715, 173] on input "True" at bounding box center [712, 168] width 12 height 10
radio input "true"
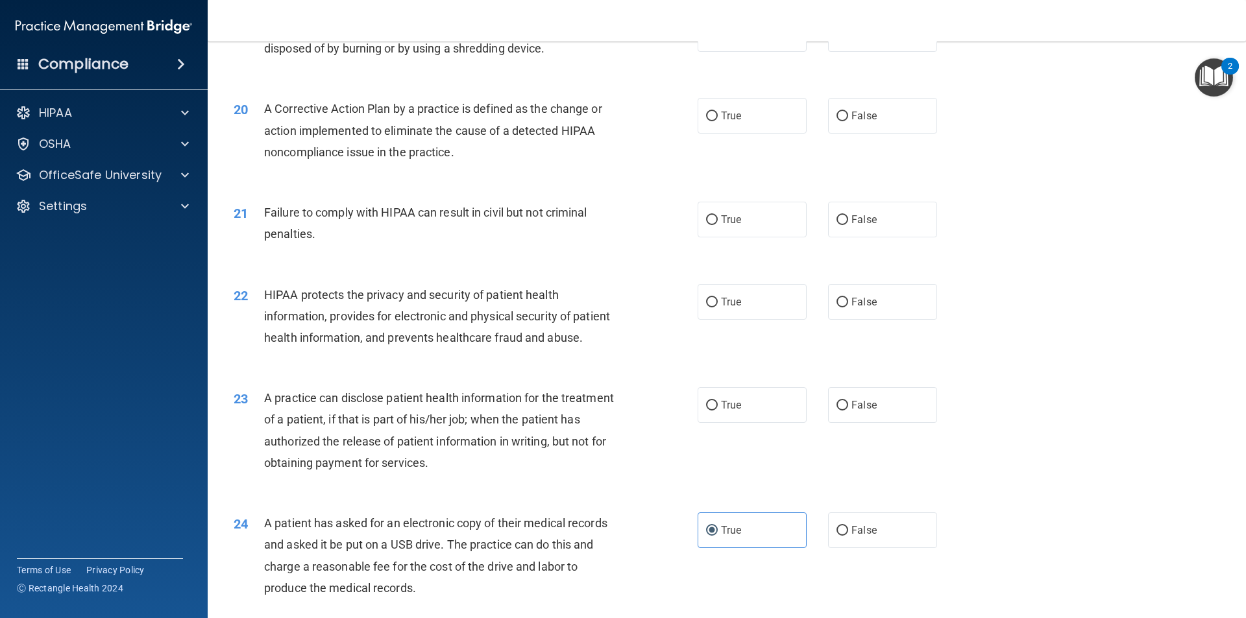
scroll to position [1739, 0]
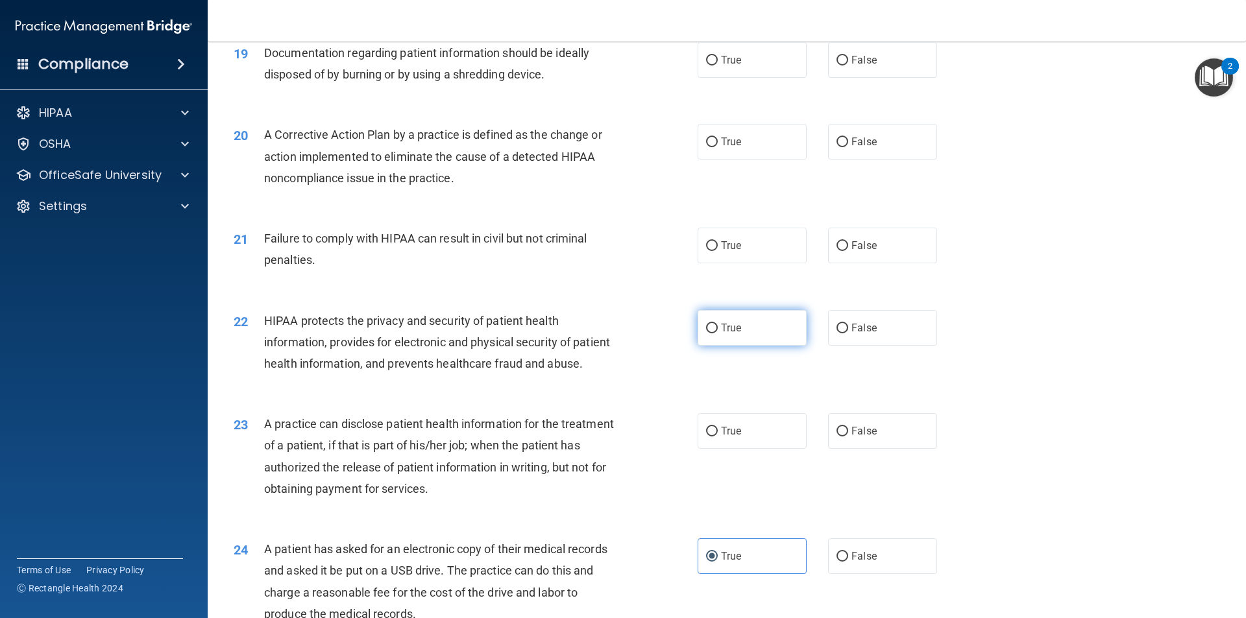
click at [727, 334] on span "True" at bounding box center [731, 328] width 20 height 12
click at [718, 334] on input "True" at bounding box center [712, 329] width 12 height 10
radio input "true"
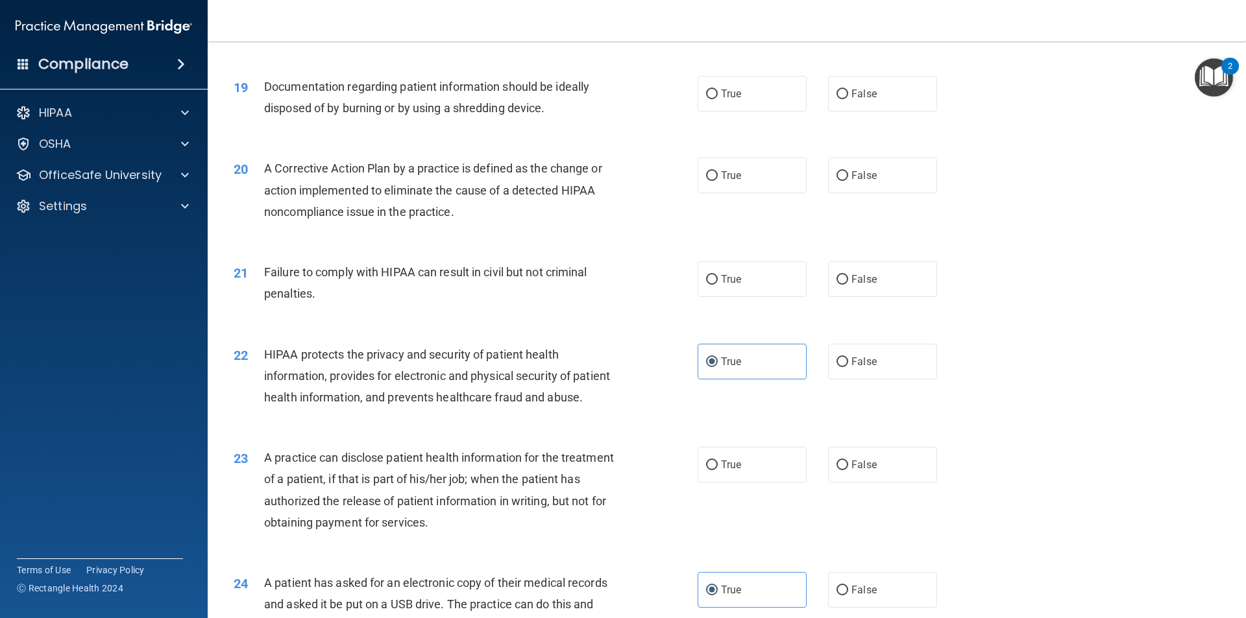
scroll to position [1674, 0]
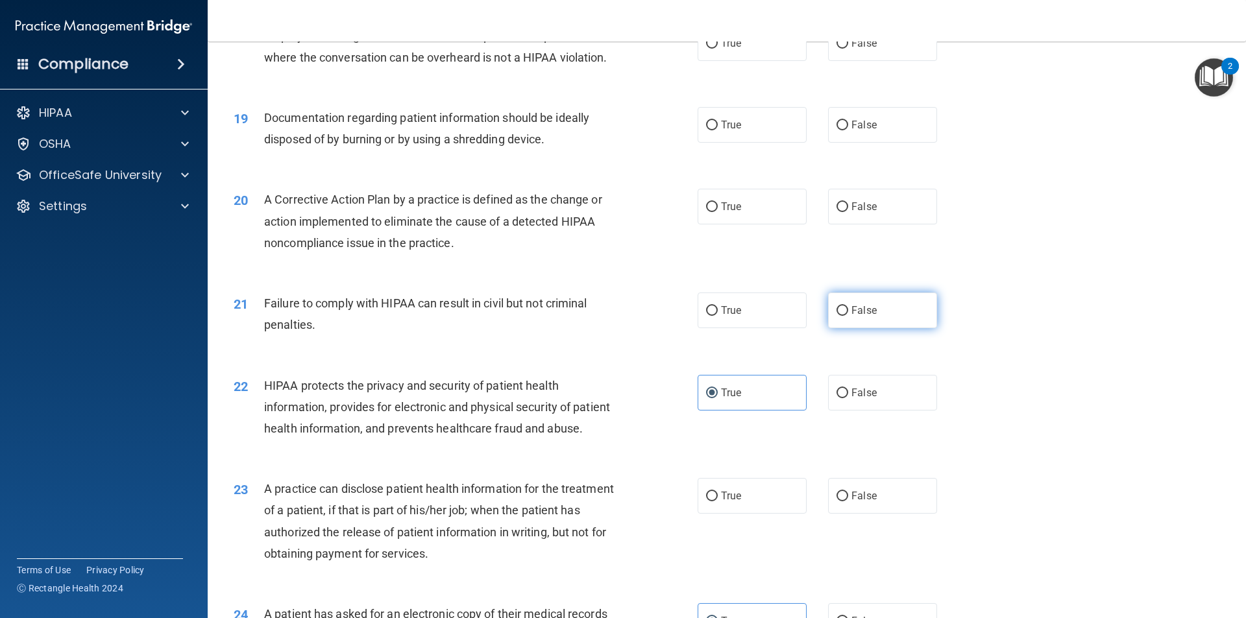
click at [828, 328] on label "False" at bounding box center [882, 311] width 109 height 36
click at [836, 316] on input "False" at bounding box center [842, 311] width 12 height 10
radio input "true"
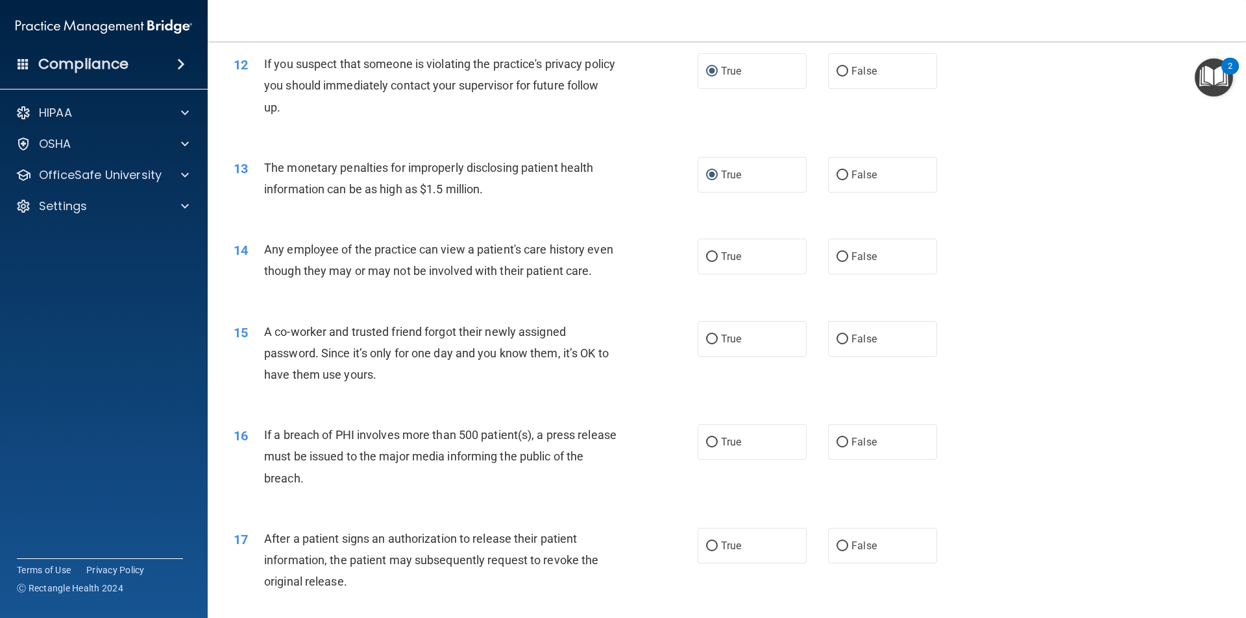
scroll to position [1090, 0]
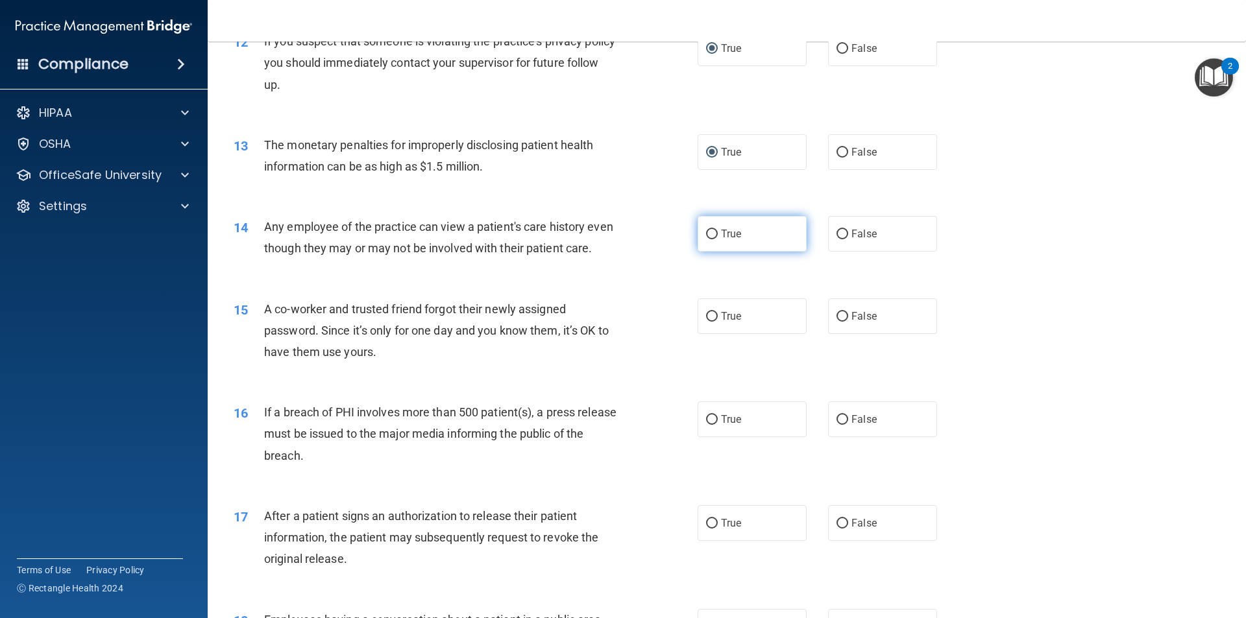
click at [712, 238] on input "True" at bounding box center [712, 235] width 12 height 10
radio input "true"
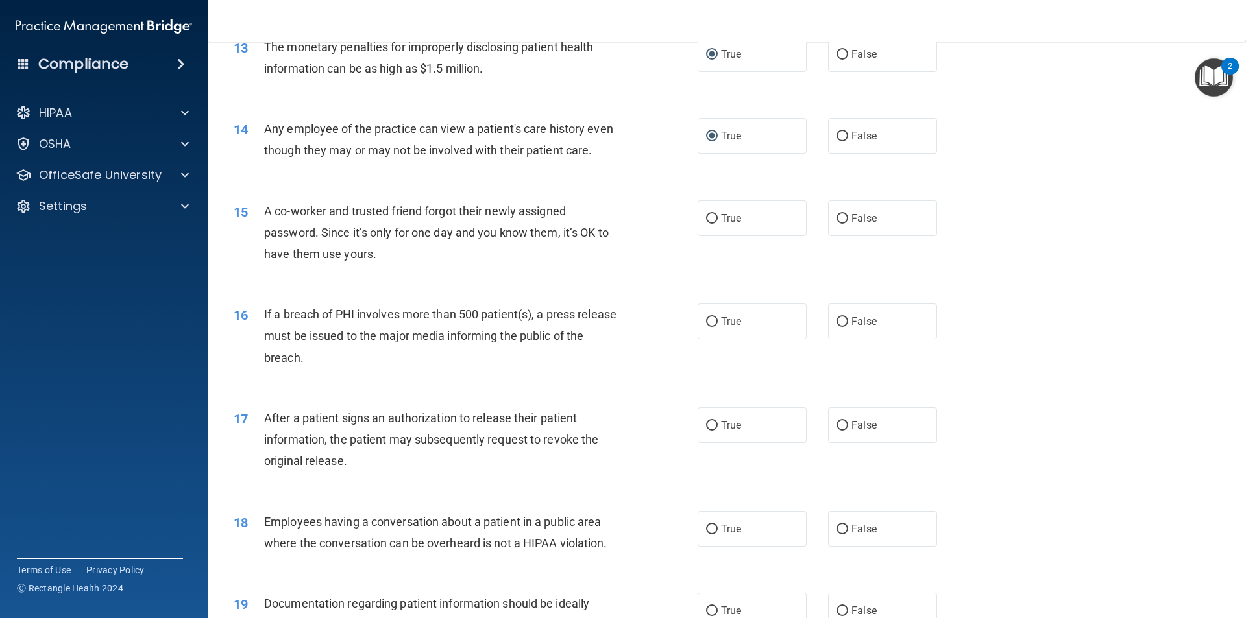
scroll to position [1220, 0]
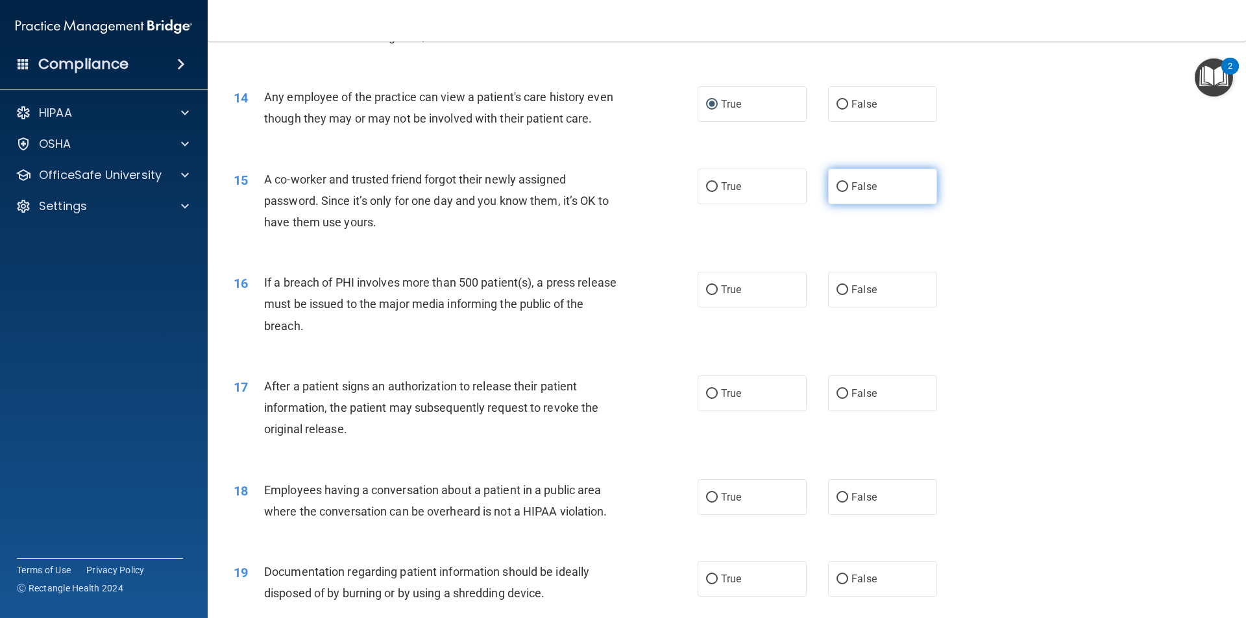
drag, startPoint x: 853, startPoint y: 206, endPoint x: 848, endPoint y: 217, distance: 12.5
click at [848, 204] on label "False" at bounding box center [882, 187] width 109 height 36
click at [839, 192] on input "False" at bounding box center [842, 187] width 12 height 10
radio input "true"
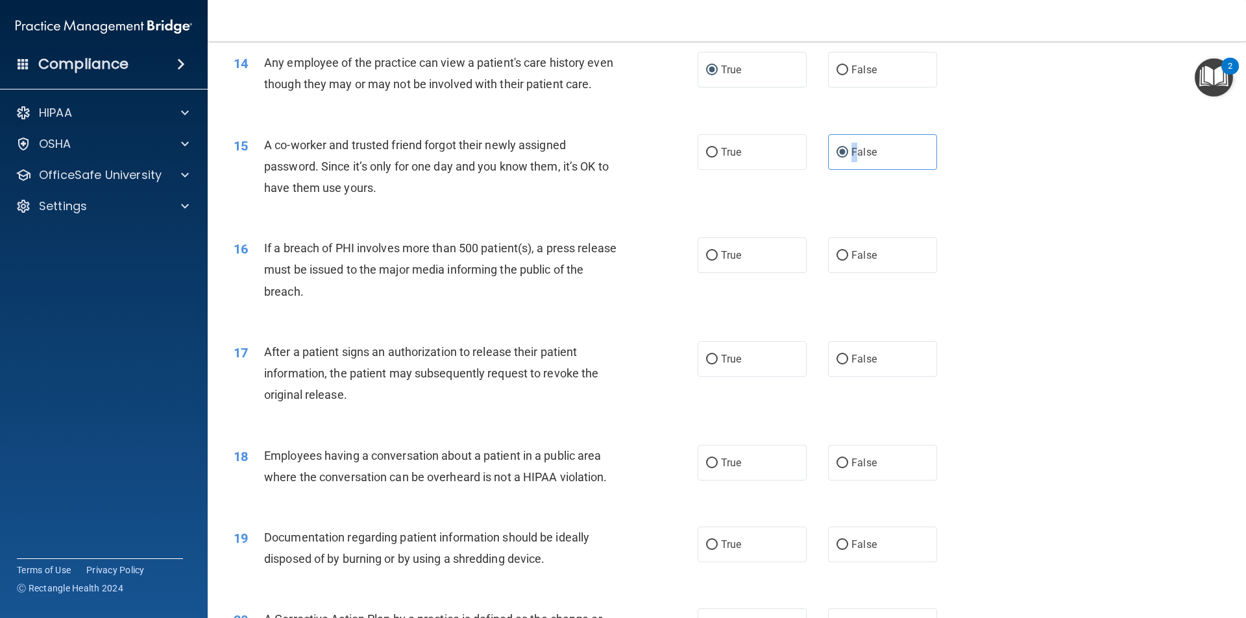
scroll to position [1285, 0]
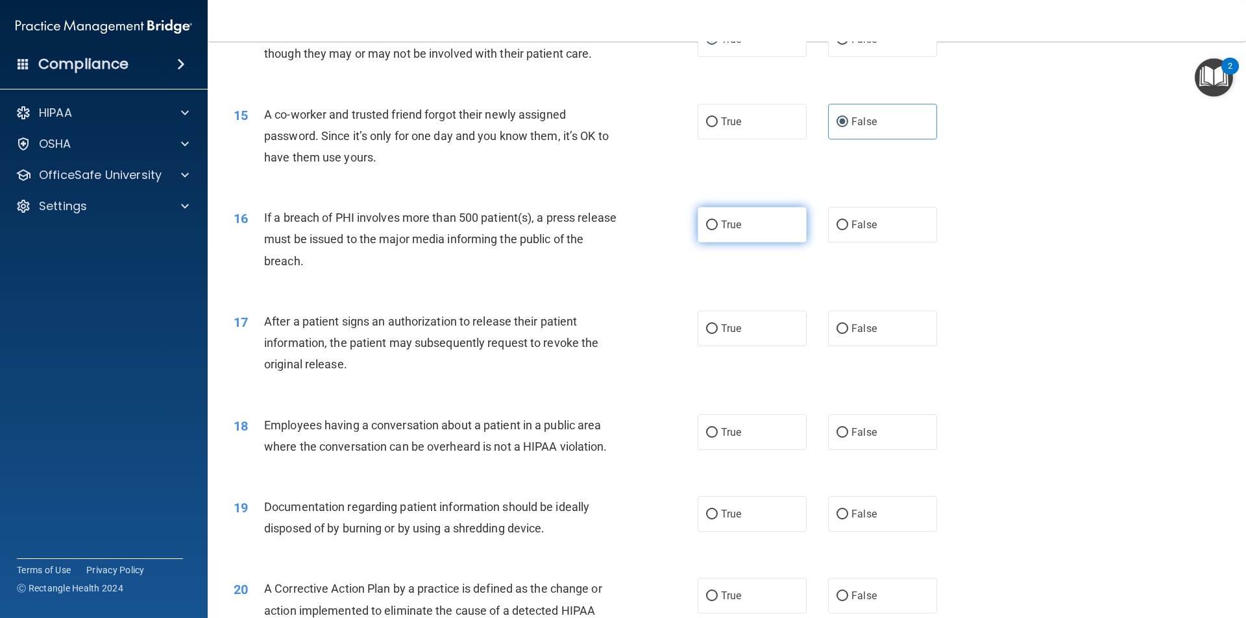
click at [698, 243] on label "True" at bounding box center [752, 225] width 109 height 36
click at [706, 230] on input "True" at bounding box center [712, 226] width 12 height 10
radio input "true"
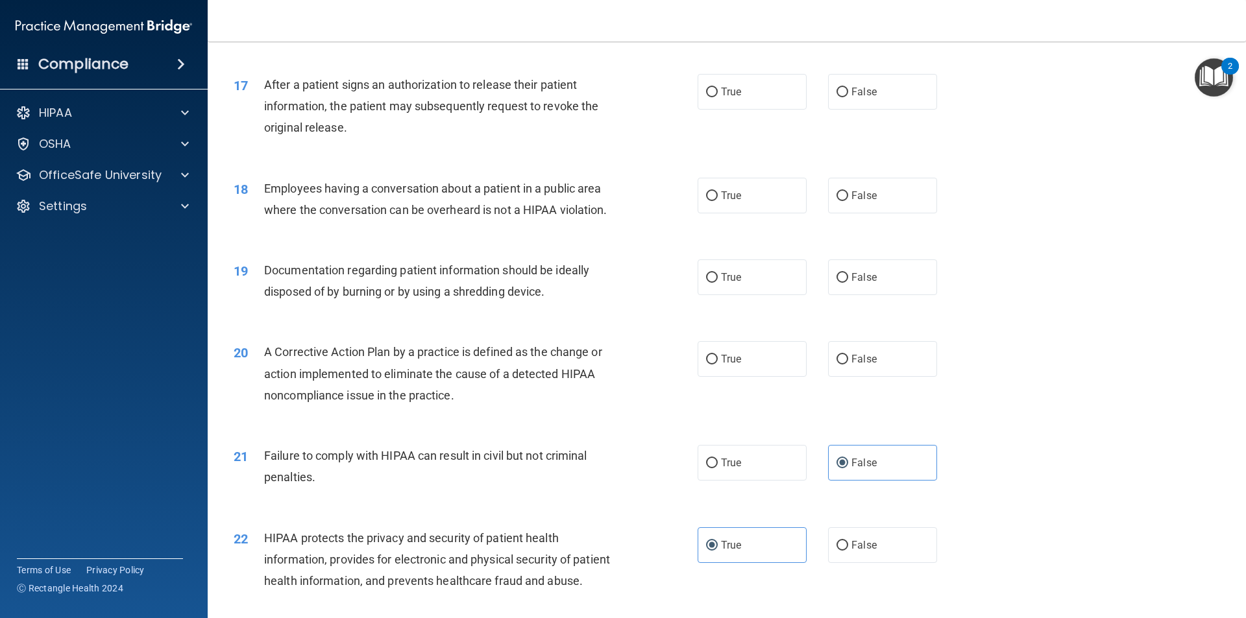
scroll to position [1544, 0]
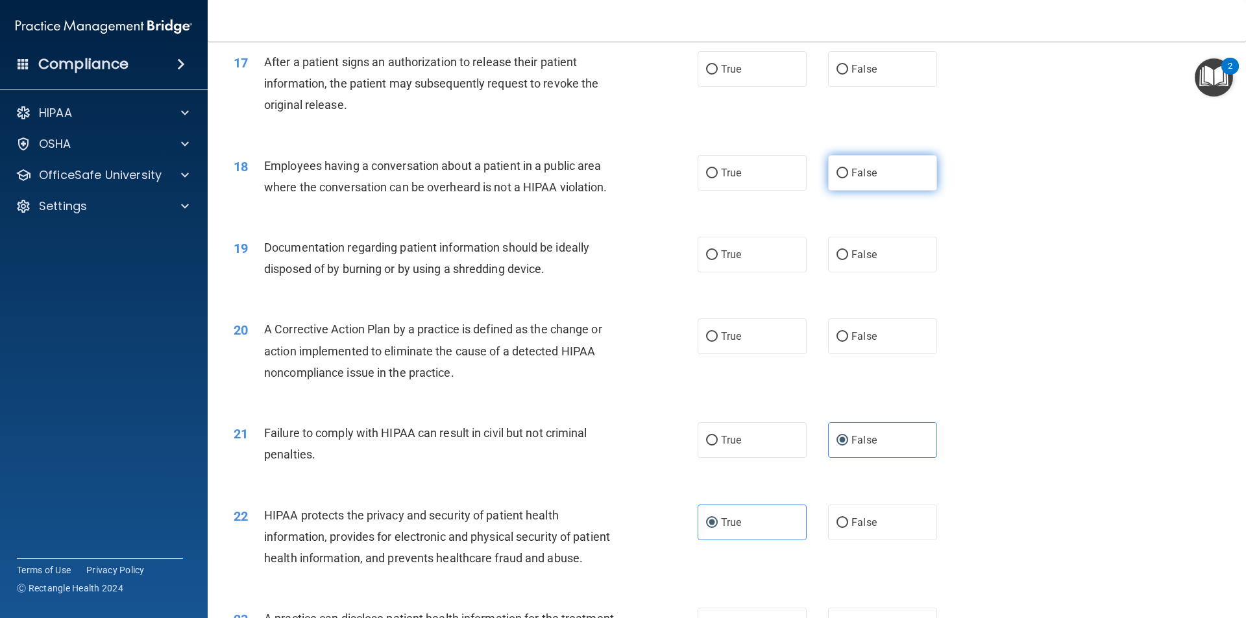
click at [840, 178] on input "False" at bounding box center [842, 174] width 12 height 10
radio input "true"
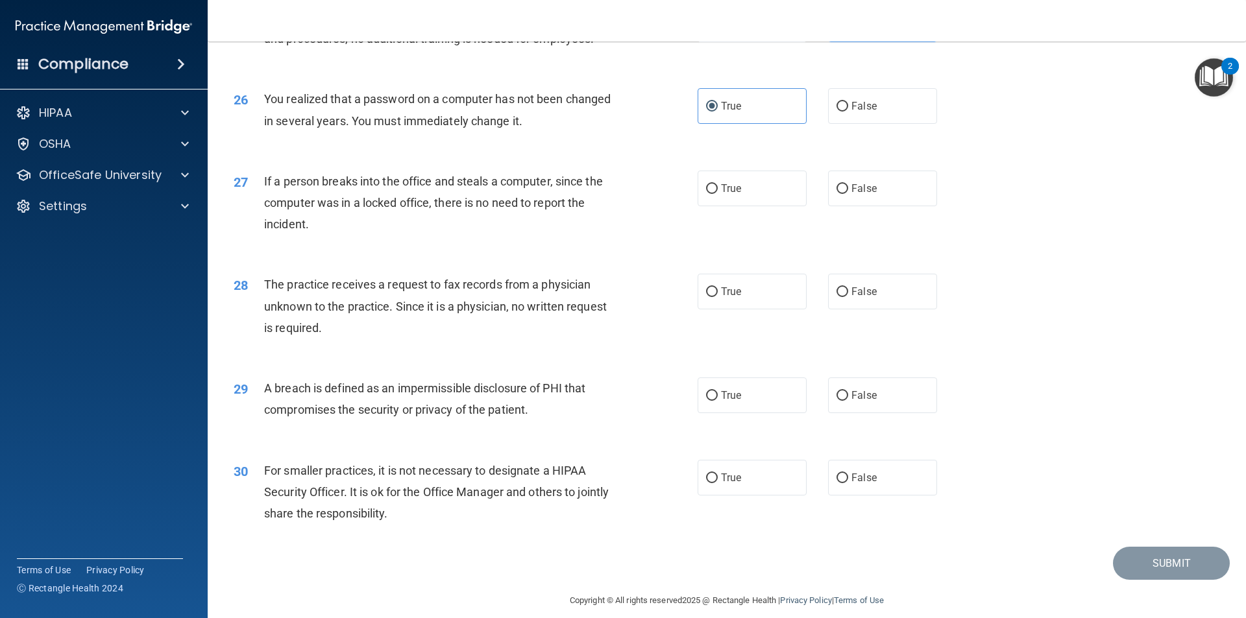
scroll to position [2453, 0]
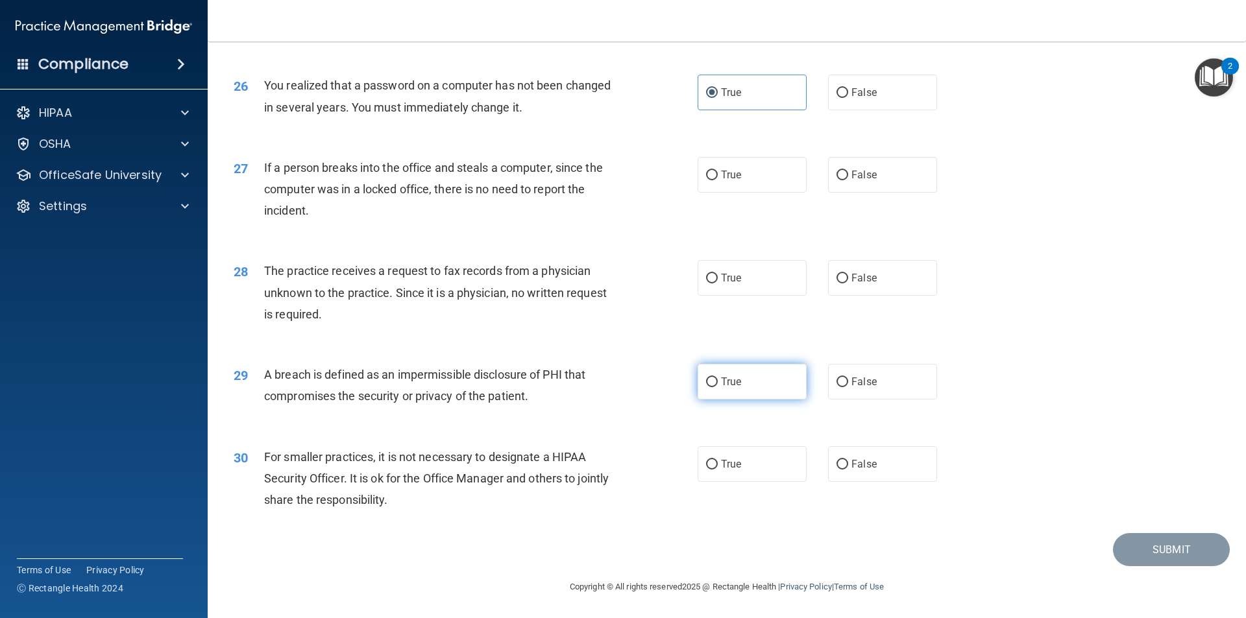
click at [707, 378] on input "True" at bounding box center [712, 383] width 12 height 10
radio input "true"
click at [836, 468] on input "False" at bounding box center [842, 465] width 12 height 10
radio input "true"
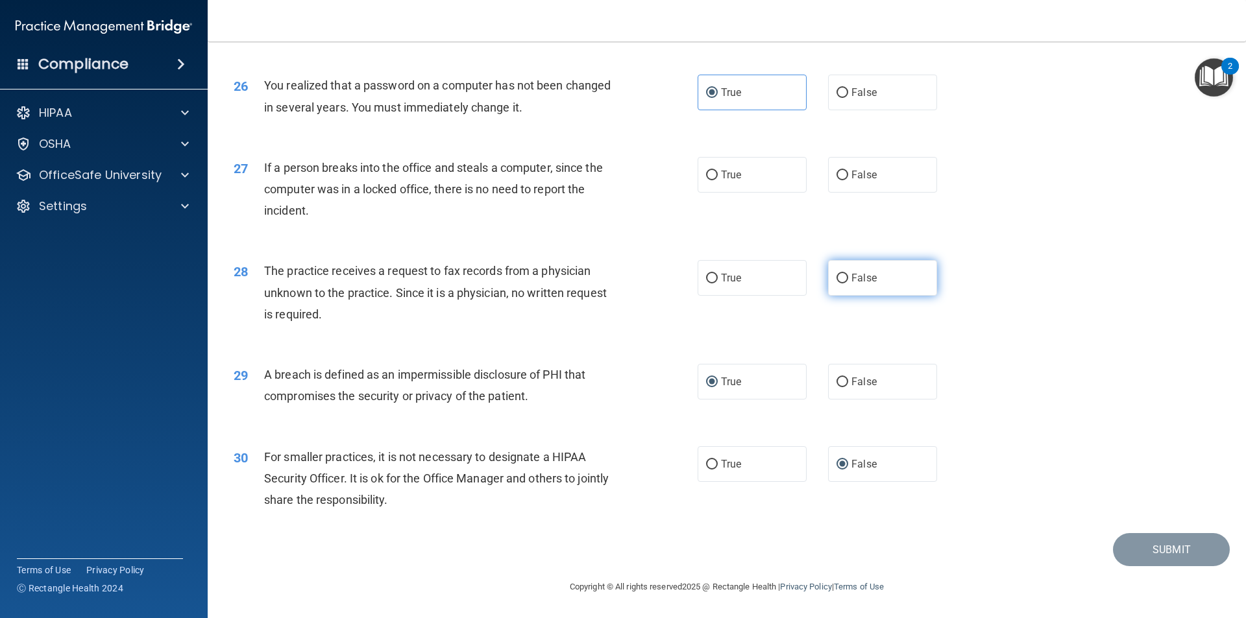
click at [843, 271] on label "False" at bounding box center [882, 278] width 109 height 36
click at [843, 274] on input "False" at bounding box center [842, 279] width 12 height 10
radio input "true"
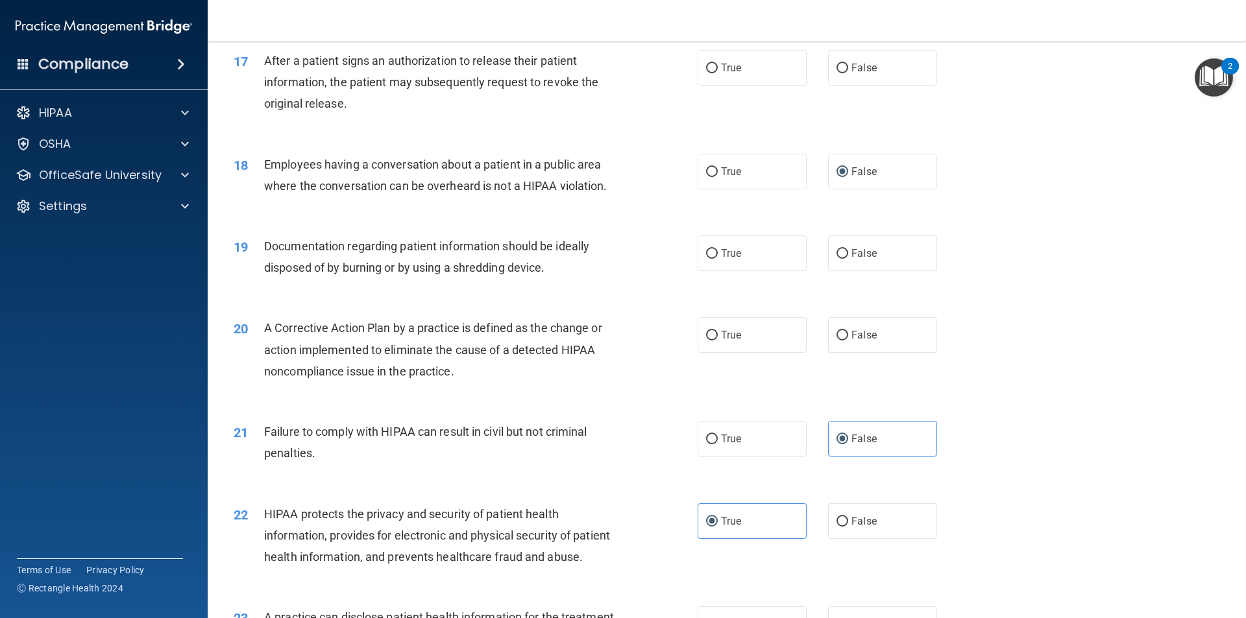
scroll to position [1544, 0]
click at [707, 260] on input "True" at bounding box center [712, 255] width 12 height 10
radio input "true"
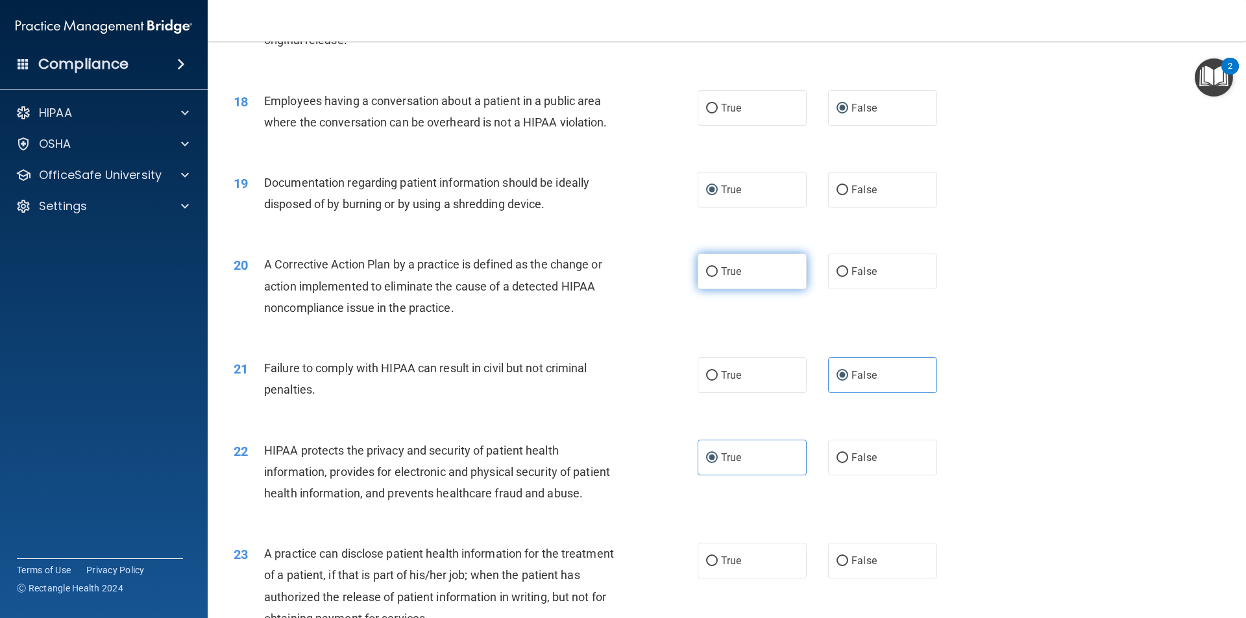
click at [698, 289] on label "True" at bounding box center [752, 272] width 109 height 36
click at [706, 277] on input "True" at bounding box center [712, 272] width 12 height 10
radio input "true"
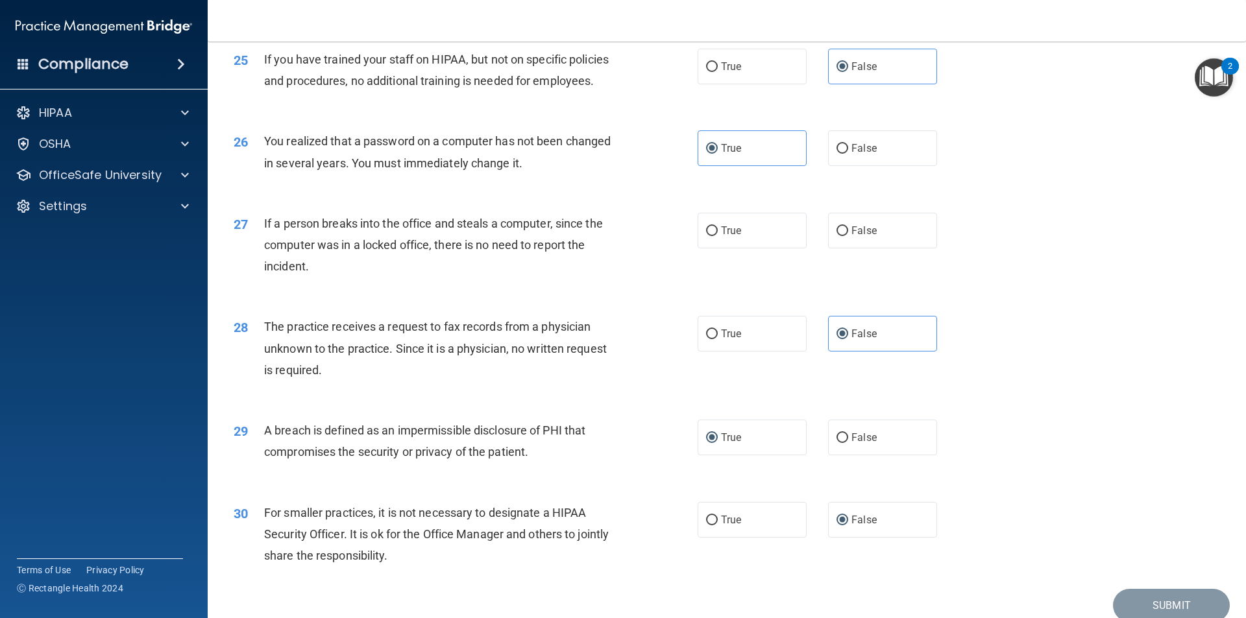
scroll to position [2323, 0]
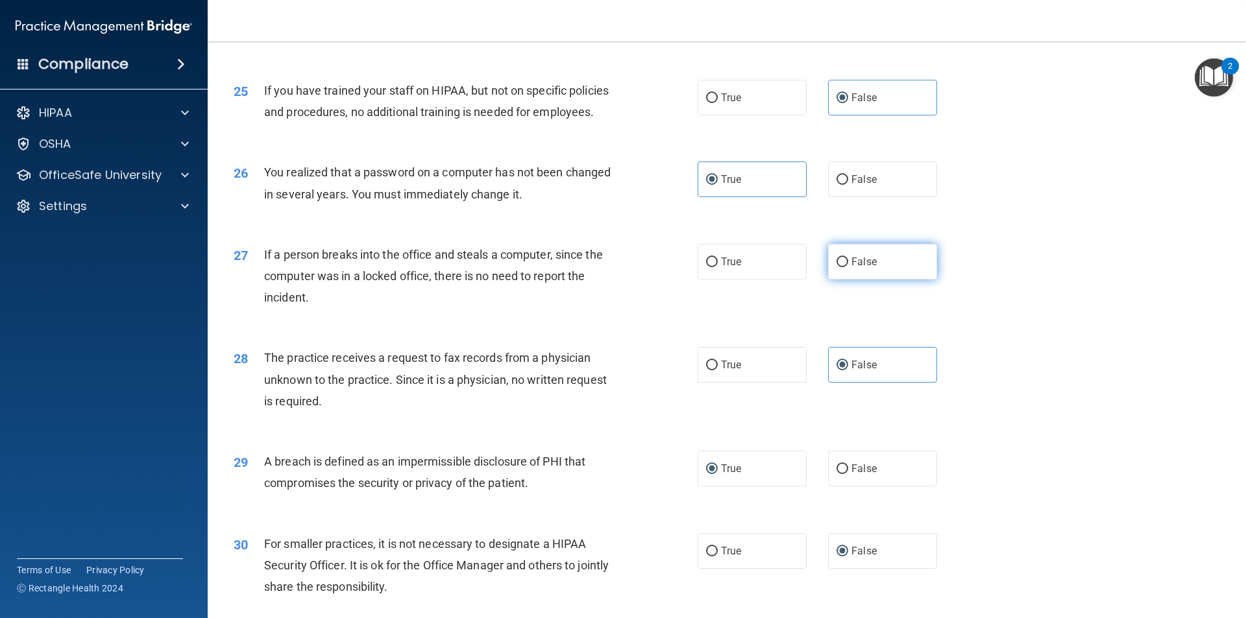
click at [836, 280] on label "False" at bounding box center [882, 262] width 109 height 36
click at [836, 267] on input "False" at bounding box center [842, 263] width 12 height 10
radio input "true"
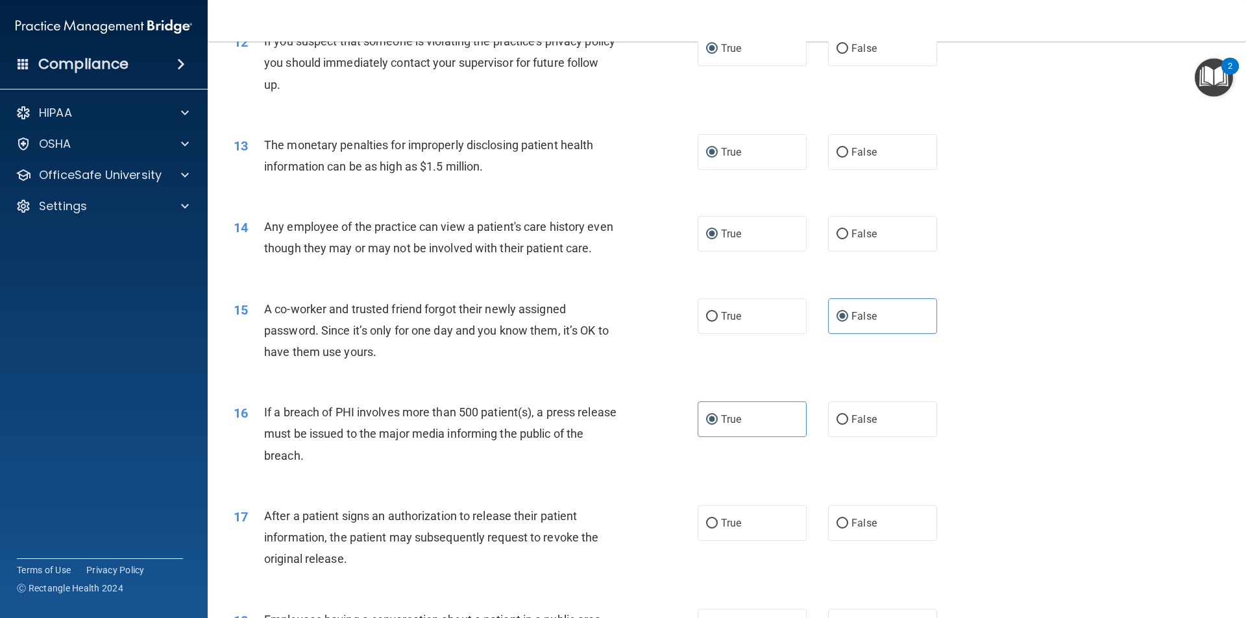
scroll to position [1155, 0]
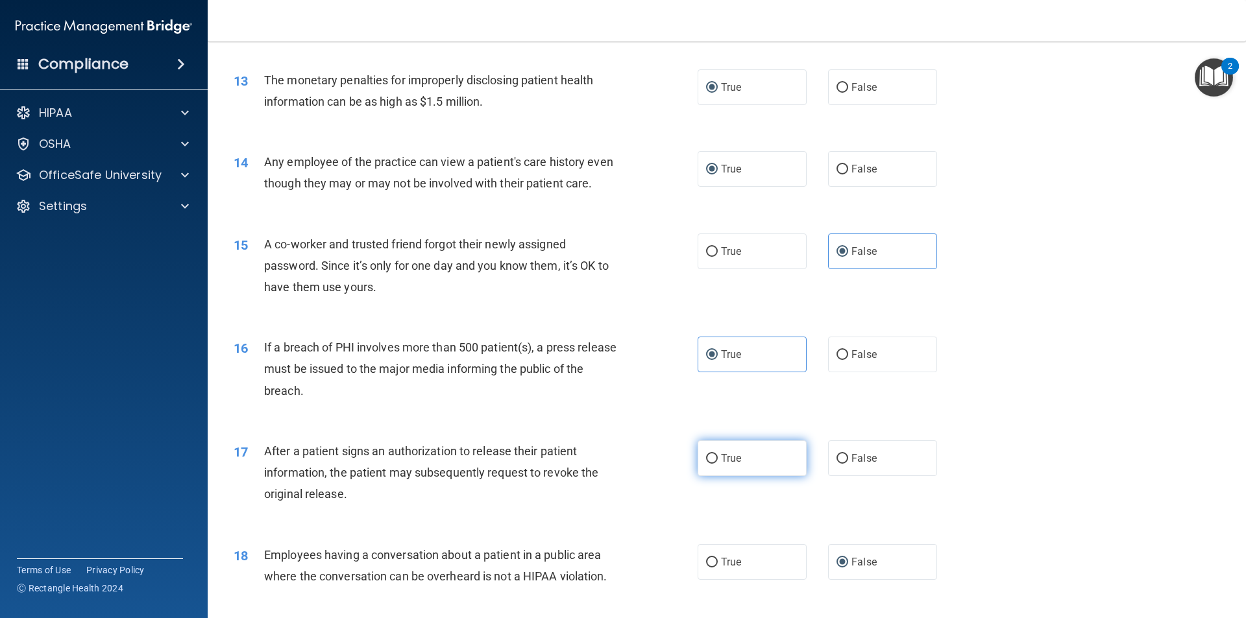
click at [712, 476] on label "True" at bounding box center [752, 459] width 109 height 36
click at [712, 464] on input "True" at bounding box center [712, 459] width 12 height 10
radio input "true"
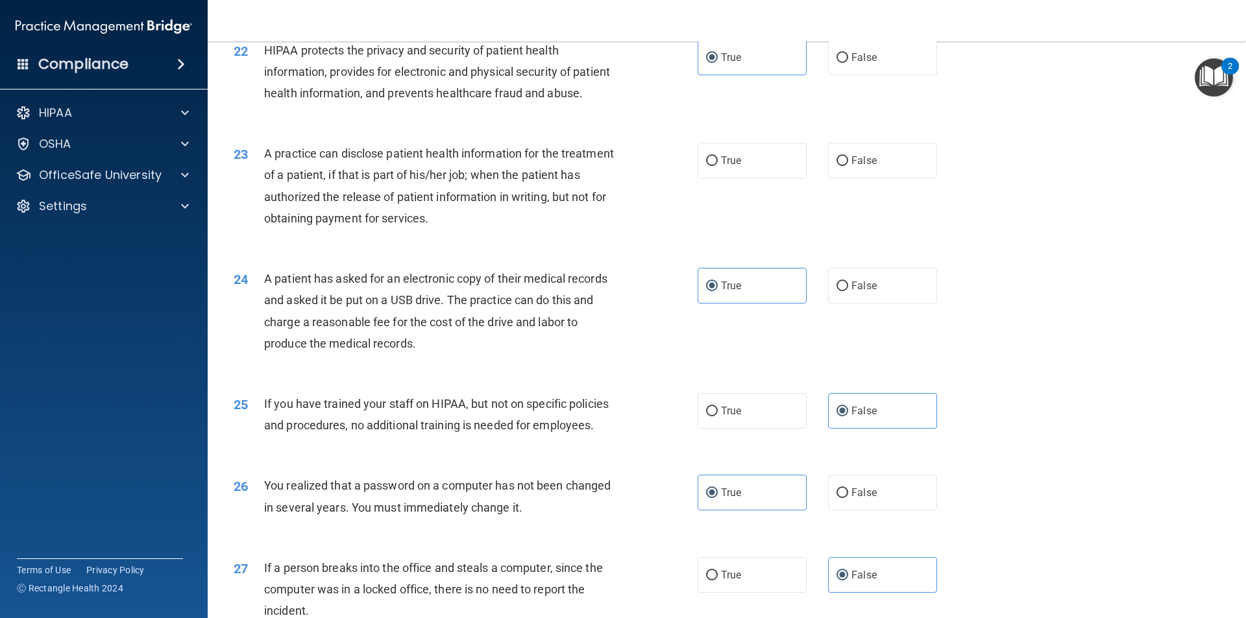
scroll to position [1934, 0]
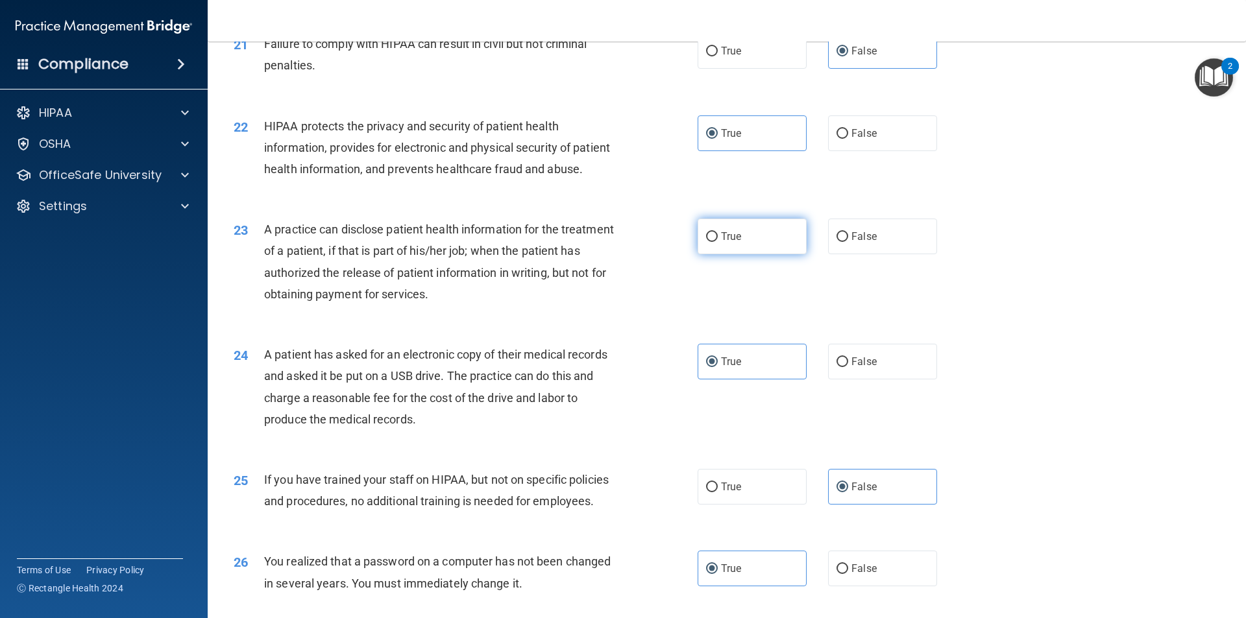
click at [728, 243] on span "True" at bounding box center [731, 236] width 20 height 12
click at [718, 242] on input "True" at bounding box center [712, 237] width 12 height 10
radio input "true"
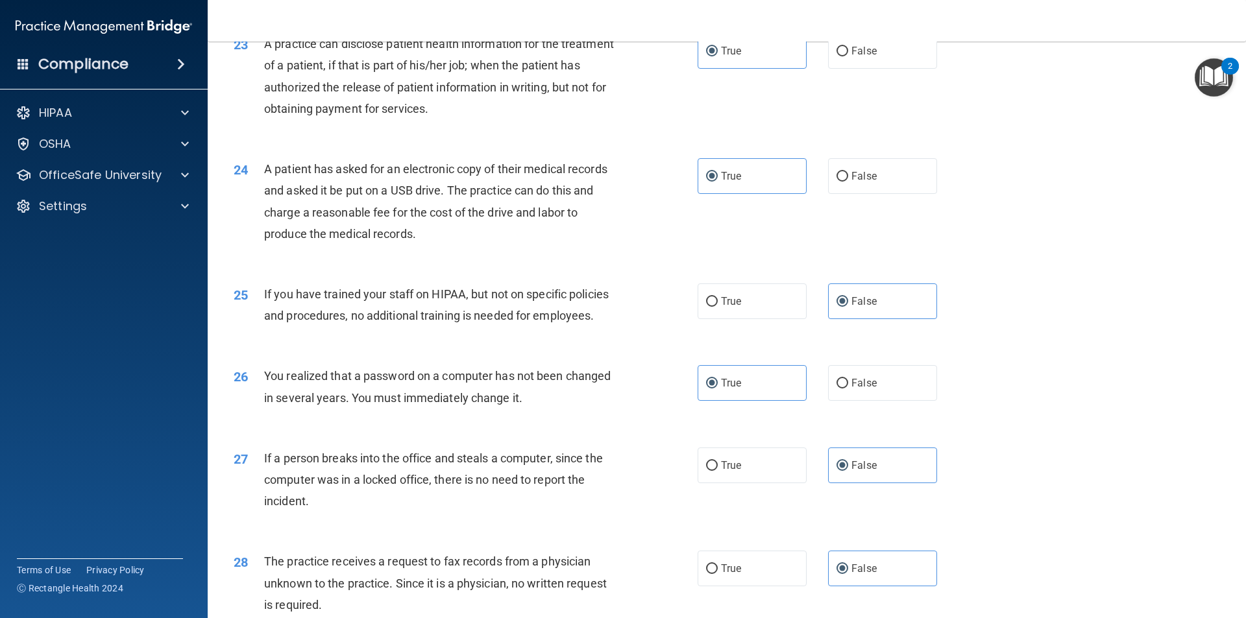
scroll to position [2453, 0]
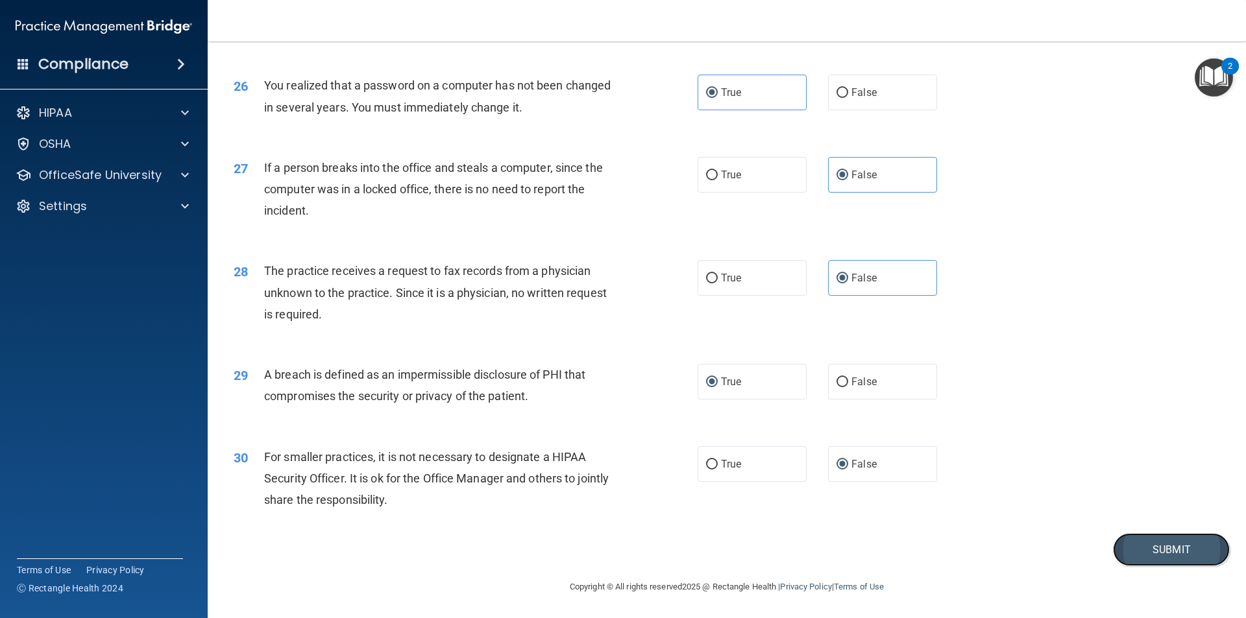
click at [1149, 541] on button "Submit" at bounding box center [1171, 549] width 117 height 33
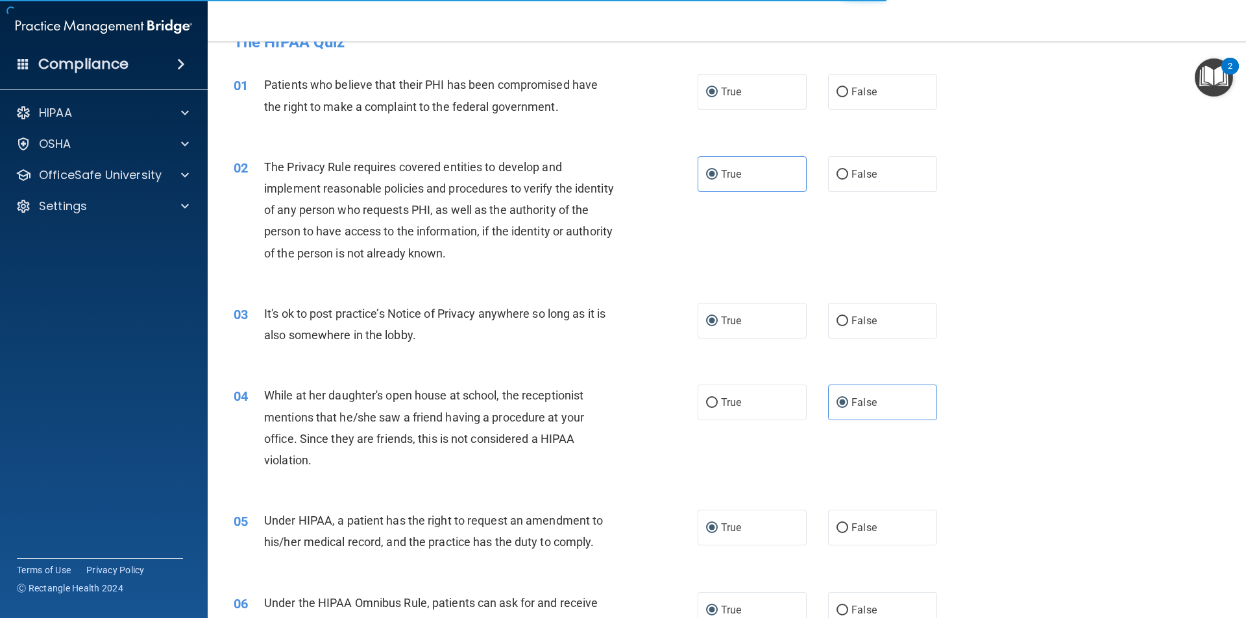
scroll to position [0, 0]
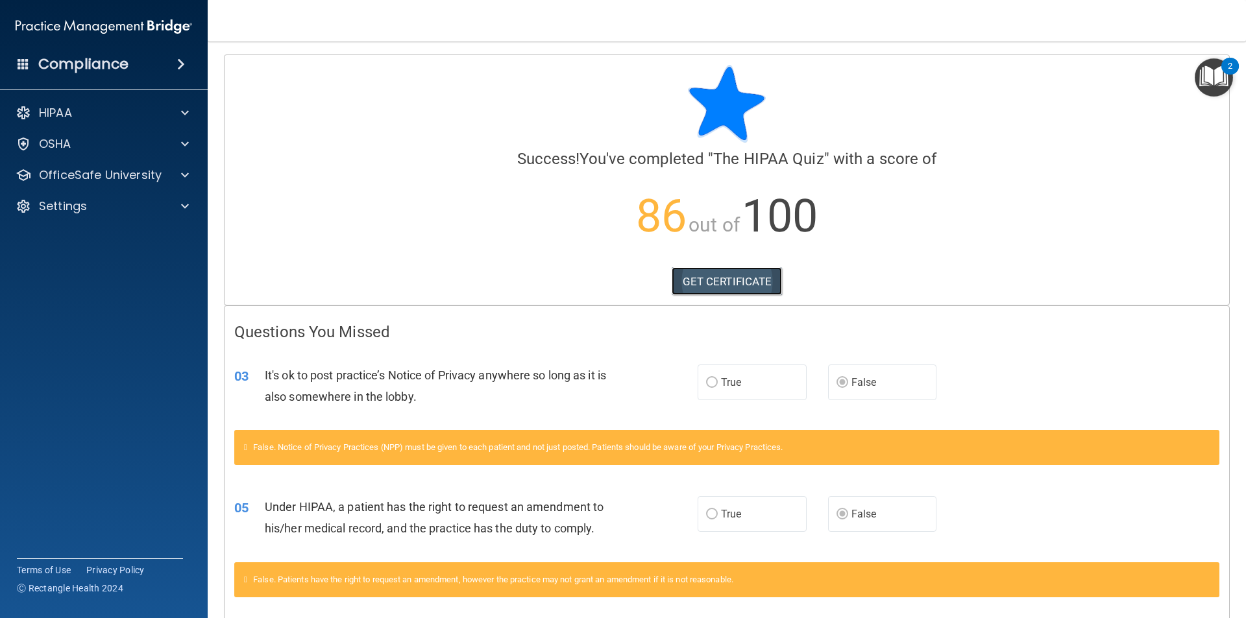
click at [771, 287] on link "GET CERTIFICATE" at bounding box center [727, 281] width 111 height 29
click at [747, 282] on link "GET CERTIFICATE" at bounding box center [727, 281] width 111 height 29
click at [182, 149] on span at bounding box center [185, 144] width 8 height 16
click at [99, 208] on p "Resources" at bounding box center [96, 206] width 177 height 13
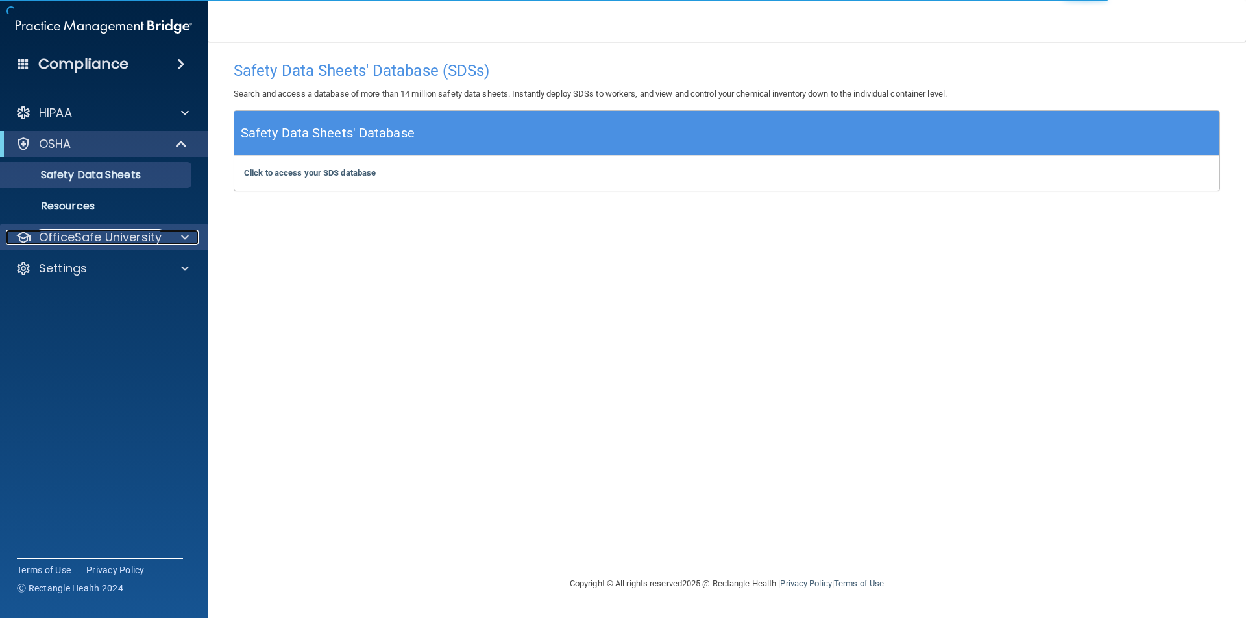
click at [164, 234] on div "OfficeSafe University" at bounding box center [86, 238] width 161 height 16
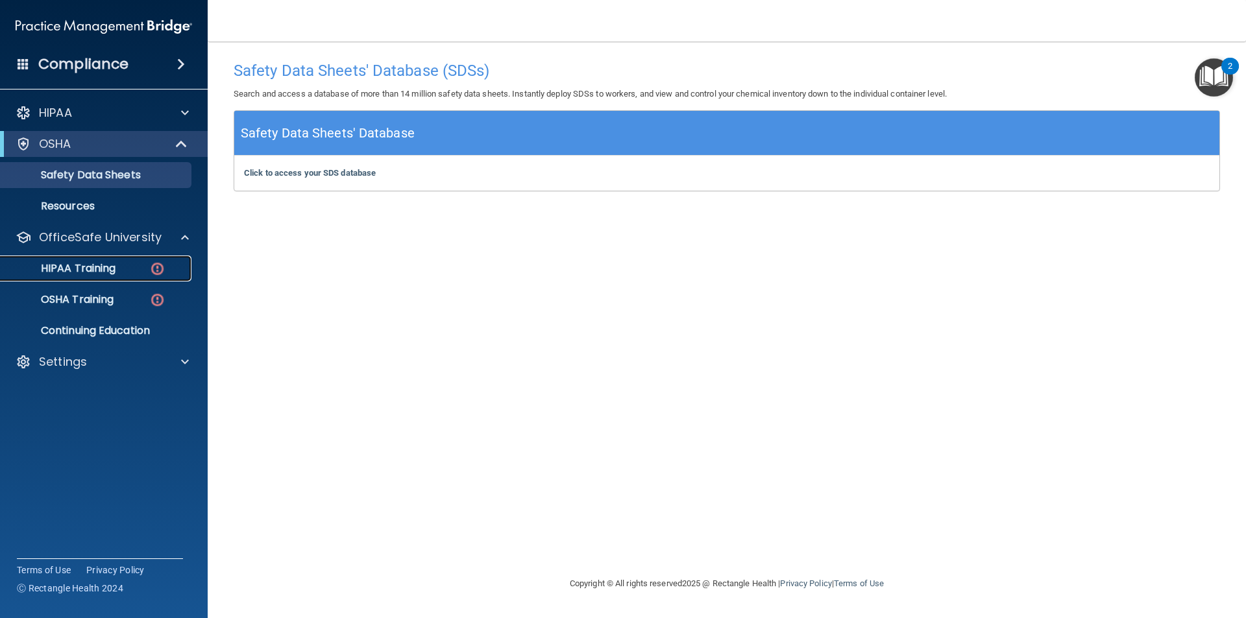
click at [125, 271] on div "HIPAA Training" at bounding box center [96, 268] width 177 height 13
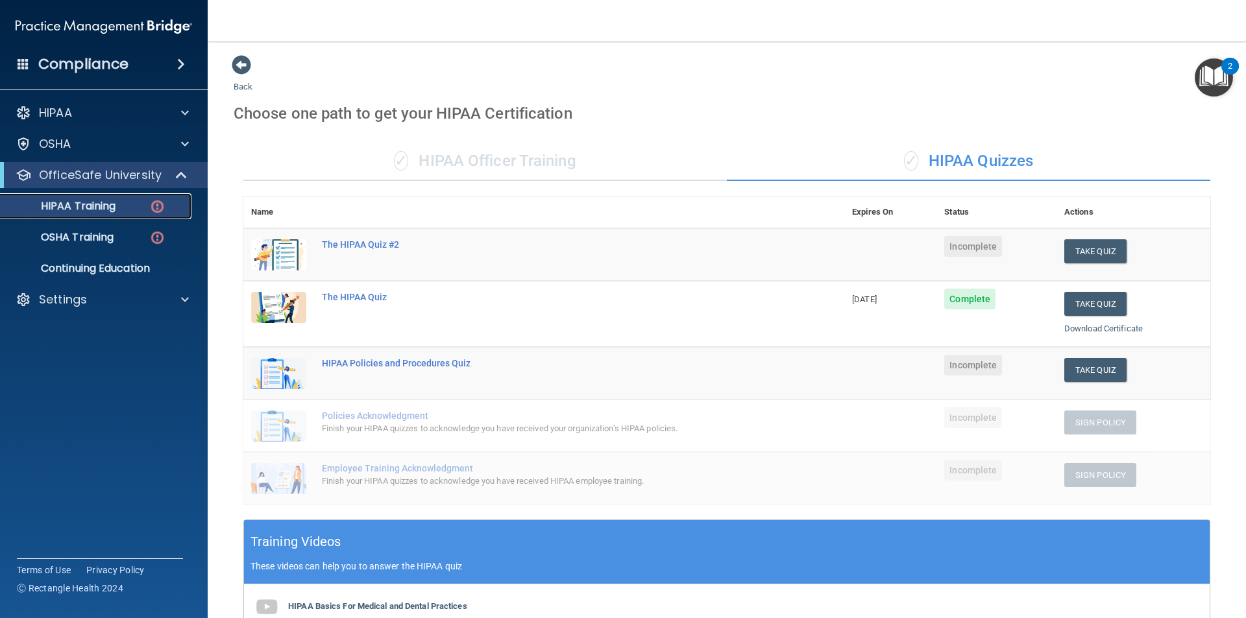
scroll to position [304, 0]
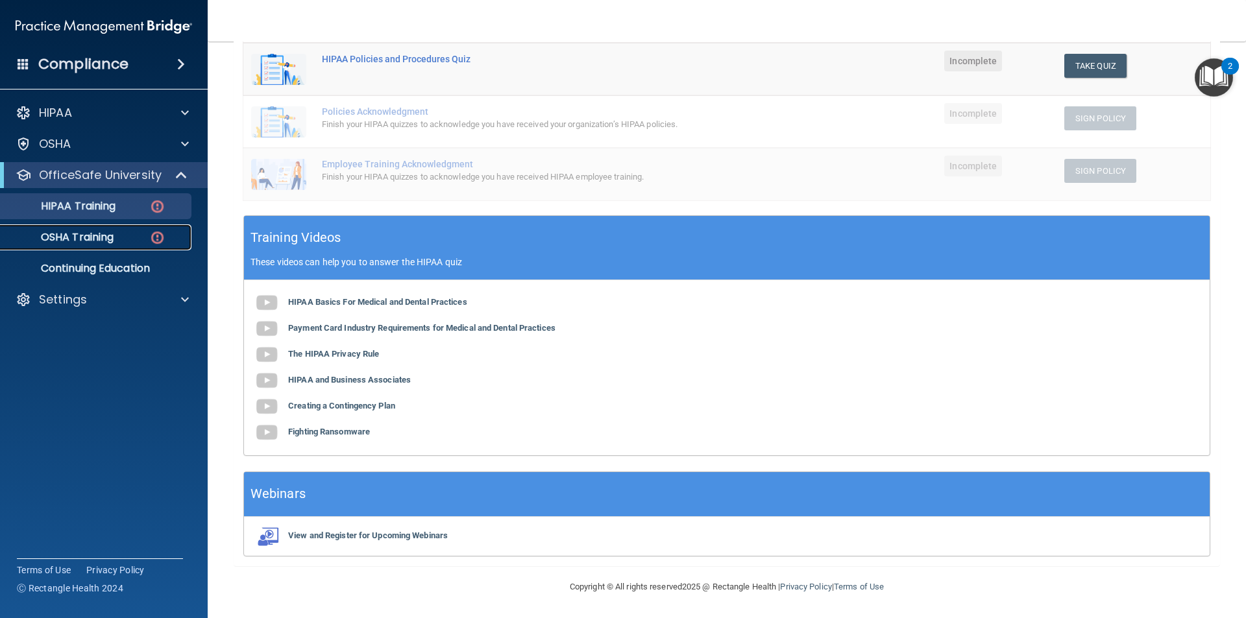
click at [116, 232] on div "OSHA Training" at bounding box center [96, 237] width 177 height 13
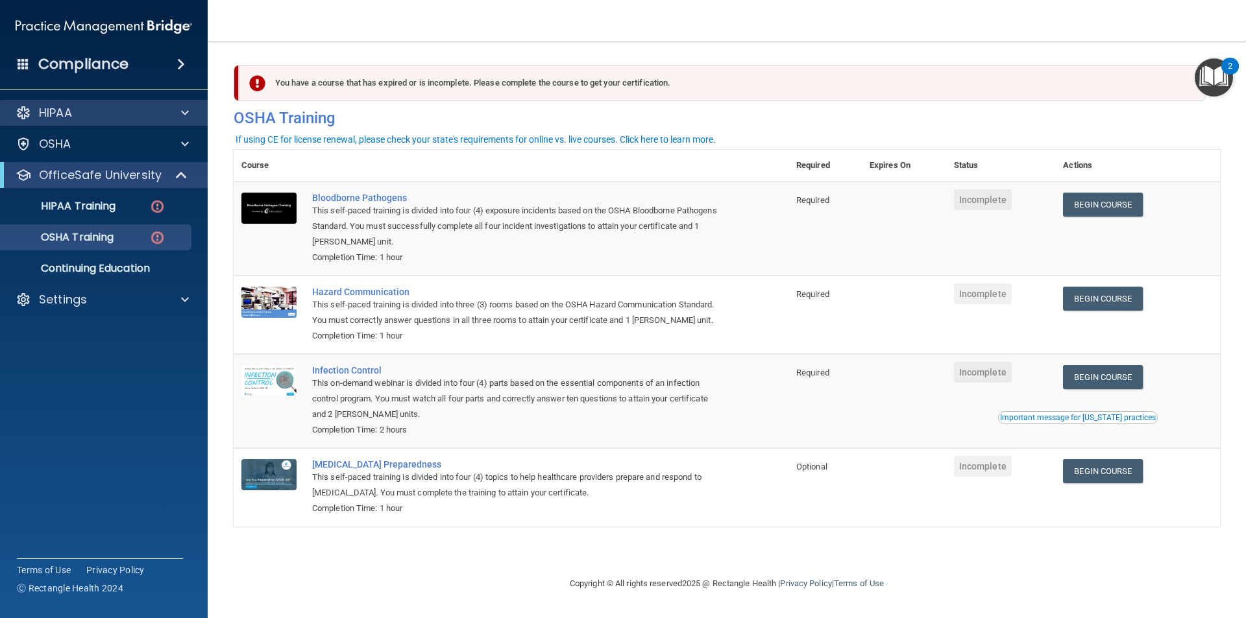
click at [162, 100] on div "HIPAA" at bounding box center [104, 113] width 208 height 26
click at [171, 112] on div at bounding box center [183, 113] width 32 height 16
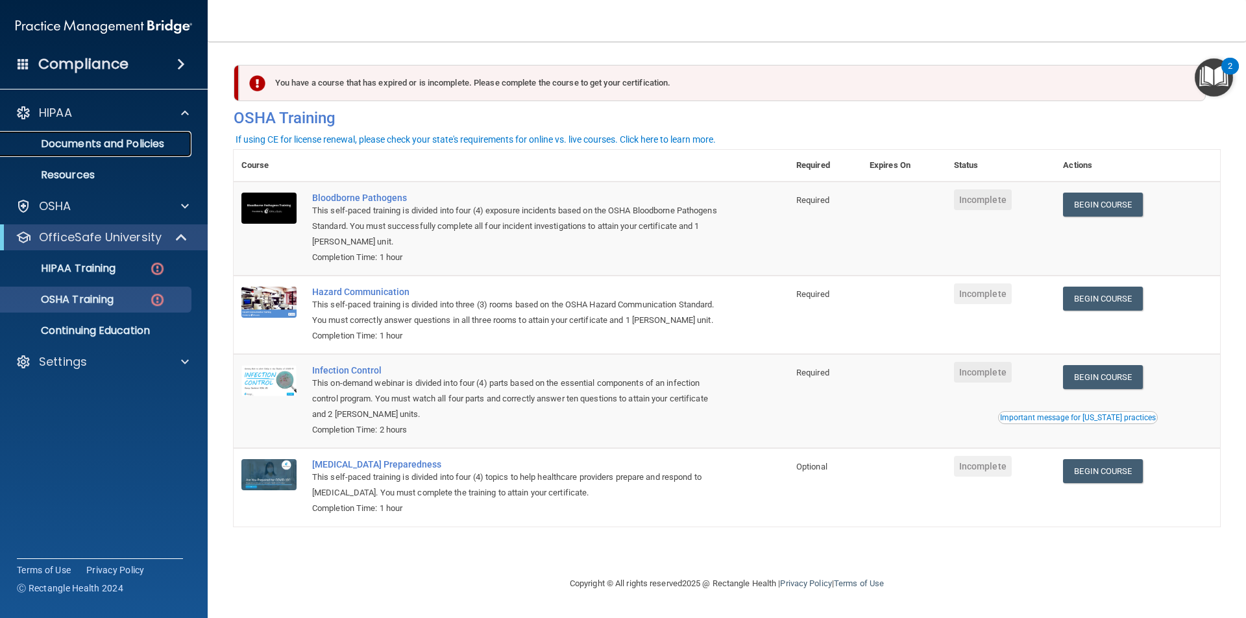
click at [123, 145] on p "Documents and Policies" at bounding box center [96, 144] width 177 height 13
